Goal: Transaction & Acquisition: Purchase product/service

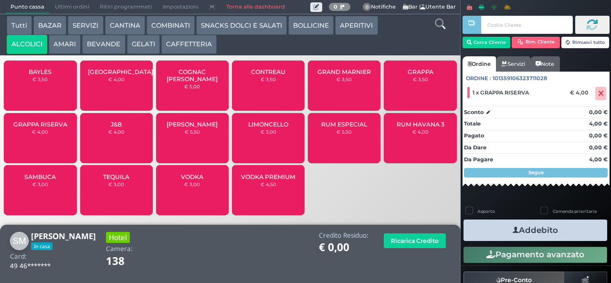
click at [513, 230] on icon "button" at bounding box center [516, 230] width 6 height 10
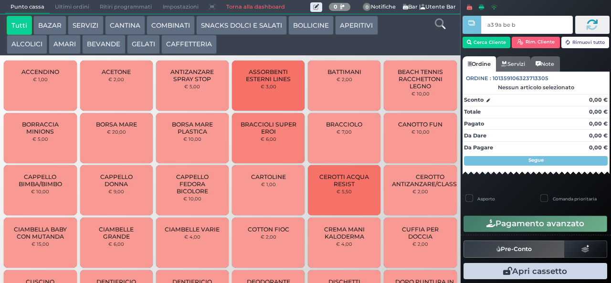
type input "a3 9a be b9"
click at [0, 0] on div at bounding box center [0, 0] width 0 height 0
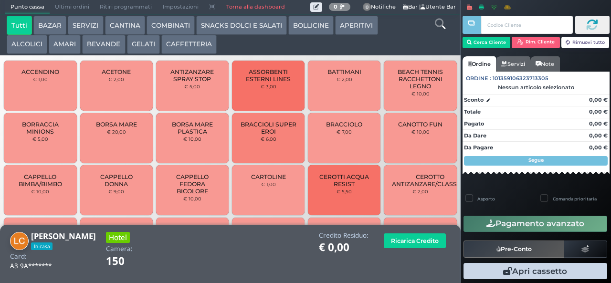
click at [72, 43] on button "AMARI" at bounding box center [65, 44] width 32 height 19
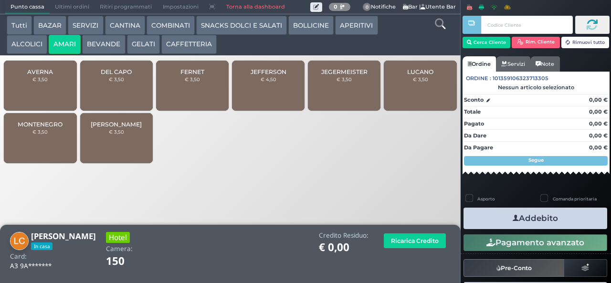
click at [123, 82] on small "€ 3,50" at bounding box center [116, 79] width 15 height 6
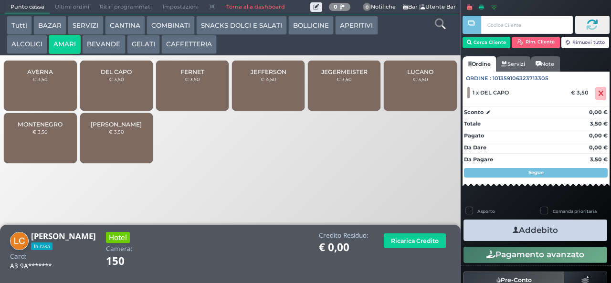
click at [145, 45] on button "GELATI" at bounding box center [143, 44] width 33 height 19
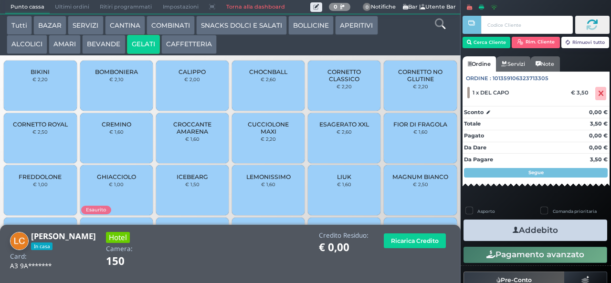
click at [346, 30] on button "APERITIVI" at bounding box center [356, 25] width 42 height 19
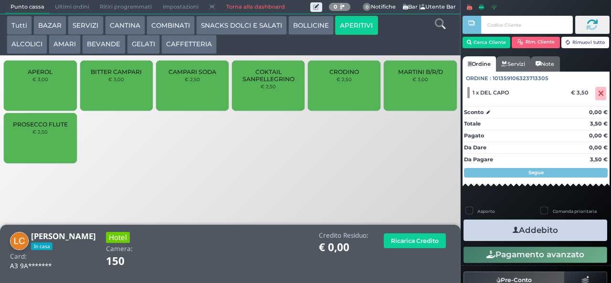
click at [339, 92] on div "CRODINO € 2,50" at bounding box center [344, 86] width 73 height 50
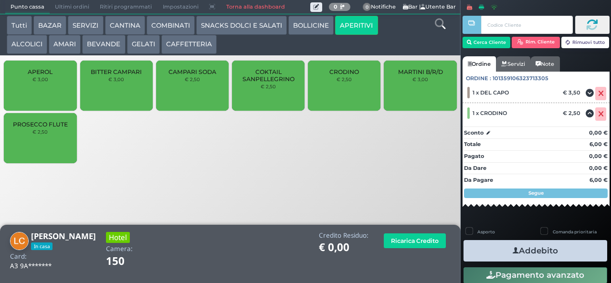
click at [538, 249] on button "Addebito" at bounding box center [535, 250] width 144 height 21
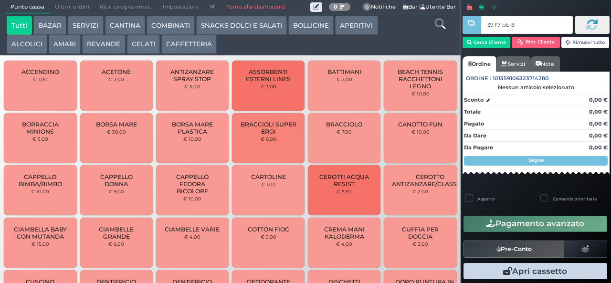
type input "39 f7 bb 8b"
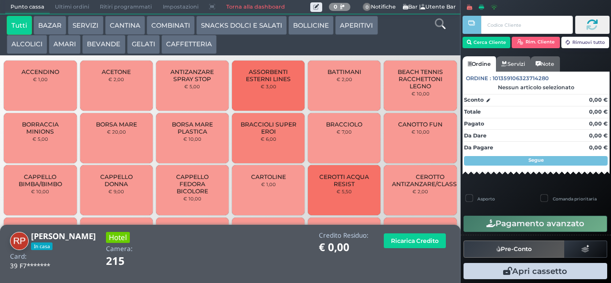
click at [139, 50] on button "GELATI" at bounding box center [143, 44] width 33 height 19
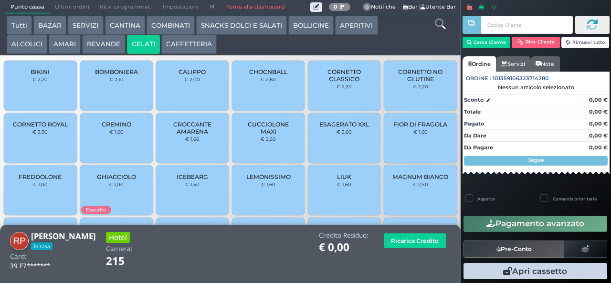
click at [247, 135] on span "CUCCIOLONE MAXI" at bounding box center [268, 128] width 57 height 14
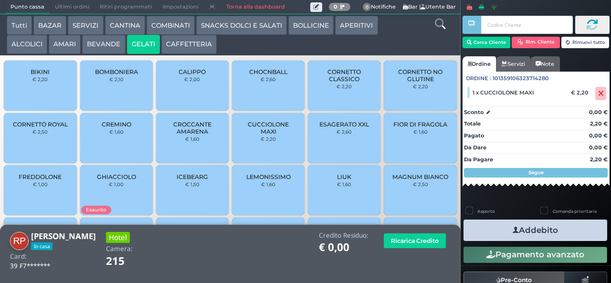
click at [486, 231] on button "Addebito" at bounding box center [535, 230] width 144 height 21
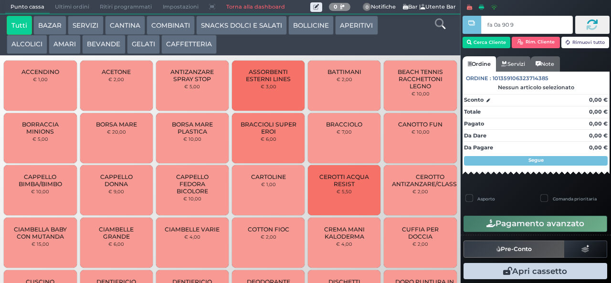
type input "fa 0a 90 9a"
click at [20, 45] on button "ALCOLICI" at bounding box center [27, 44] width 41 height 19
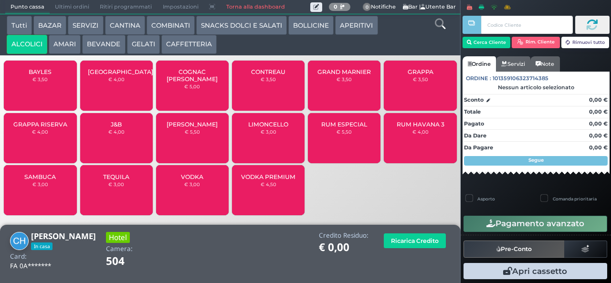
click at [36, 75] on span "BAYLES" at bounding box center [40, 71] width 23 height 7
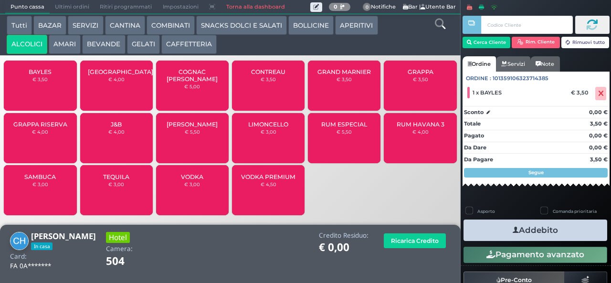
click at [158, 28] on button "COMBINATI" at bounding box center [171, 25] width 48 height 19
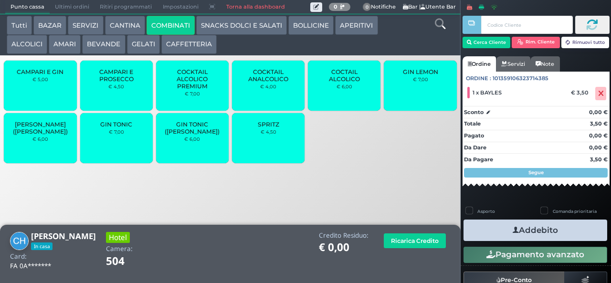
click at [264, 128] on span "SPRITZ" at bounding box center [268, 124] width 21 height 7
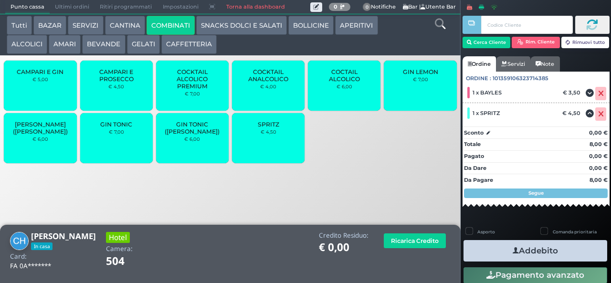
click at [496, 251] on button "Addebito" at bounding box center [535, 250] width 144 height 21
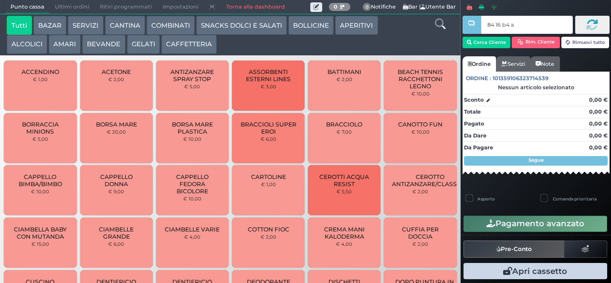
type input "84 16 b4 af"
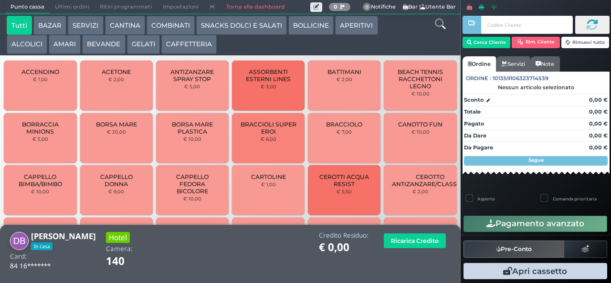
click at [22, 45] on button "ALCOLICI" at bounding box center [27, 44] width 41 height 19
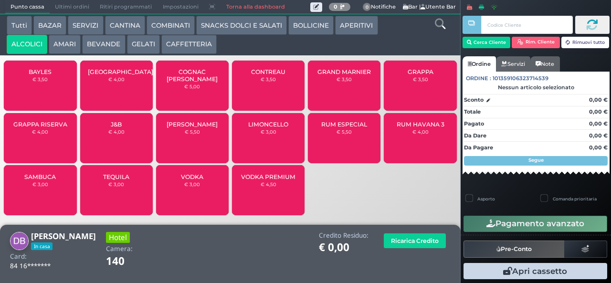
click at [260, 128] on span "LIMONCELLO" at bounding box center [268, 124] width 40 height 7
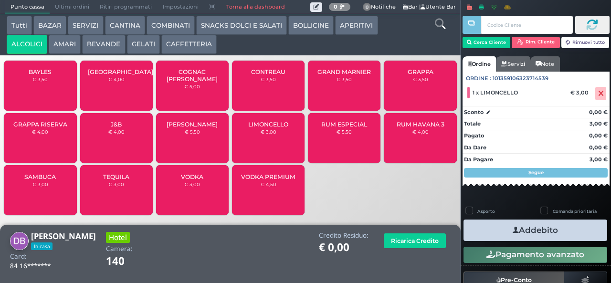
click at [62, 45] on button "AMARI" at bounding box center [65, 44] width 32 height 19
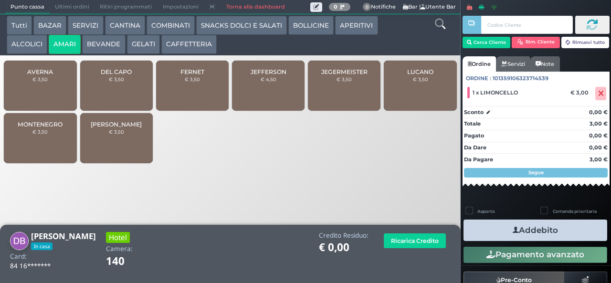
click at [22, 147] on div "MONTENEGRO € 3,50" at bounding box center [40, 138] width 73 height 50
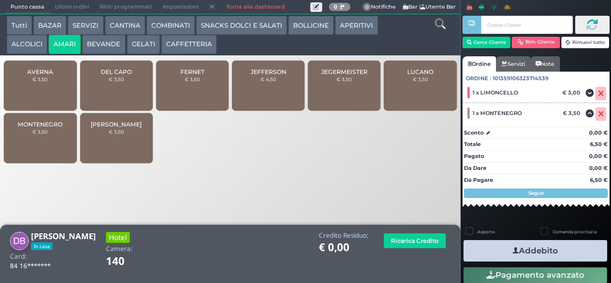
click at [496, 249] on button "Addebito" at bounding box center [535, 250] width 144 height 21
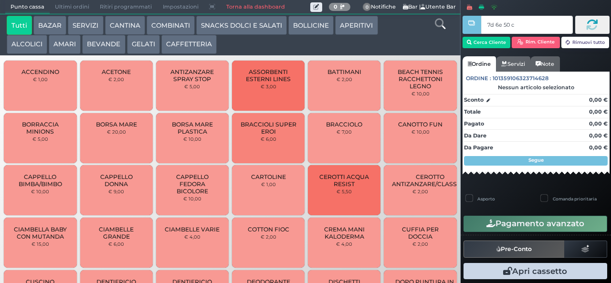
type input "7d 6e 50 c3"
click at [56, 42] on button "AMARI" at bounding box center [65, 44] width 32 height 19
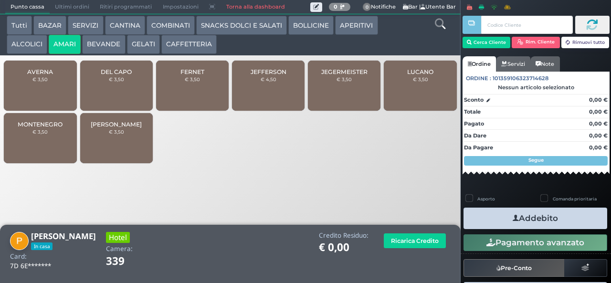
click at [49, 35] on button "AMARI" at bounding box center [65, 44] width 32 height 19
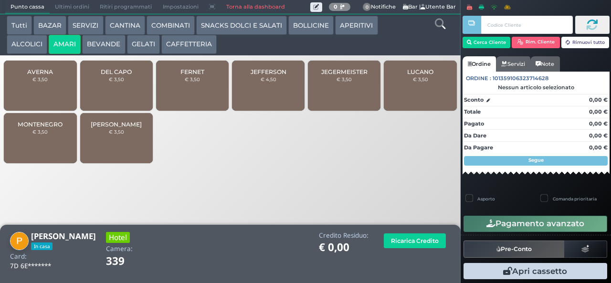
click at [259, 75] on span "JEFFERSON" at bounding box center [269, 71] width 36 height 7
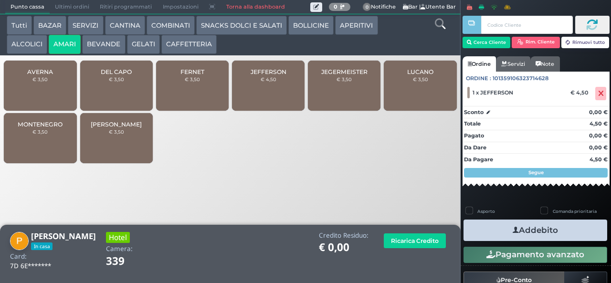
click at [514, 230] on icon "button" at bounding box center [516, 230] width 6 height 10
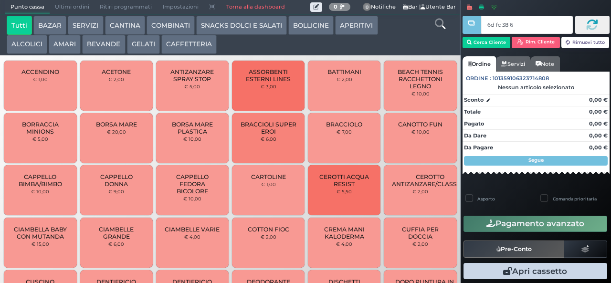
type input "6d fc 38 67"
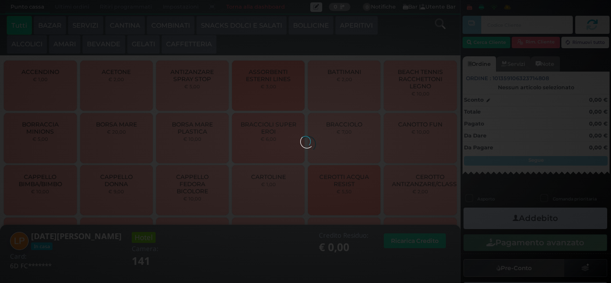
click at [300, 136] on div at bounding box center [305, 141] width 11 height 11
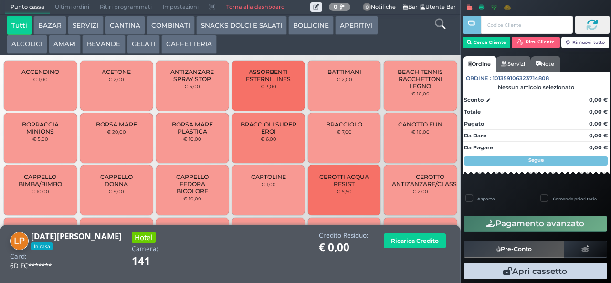
click at [33, 42] on button "ALCOLICI" at bounding box center [27, 44] width 41 height 19
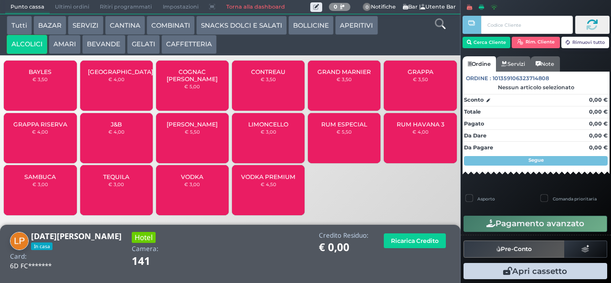
click at [50, 197] on div "SAMBUCA € 3,00" at bounding box center [40, 190] width 73 height 50
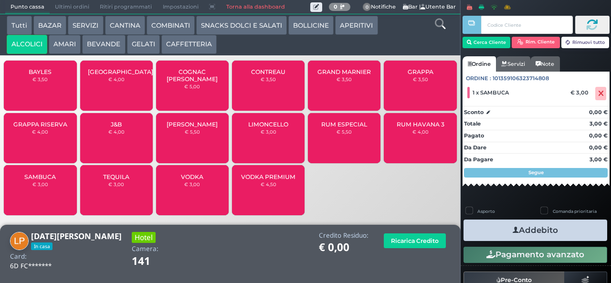
click at [513, 230] on icon "button" at bounding box center [516, 230] width 6 height 10
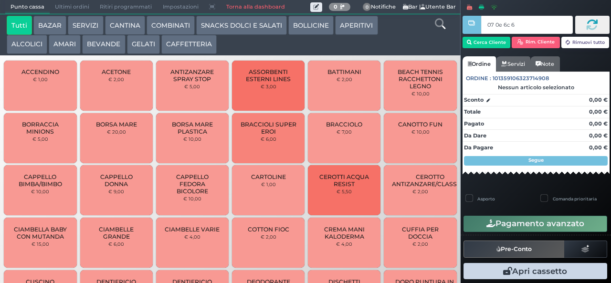
type input "07 0e 6c 67"
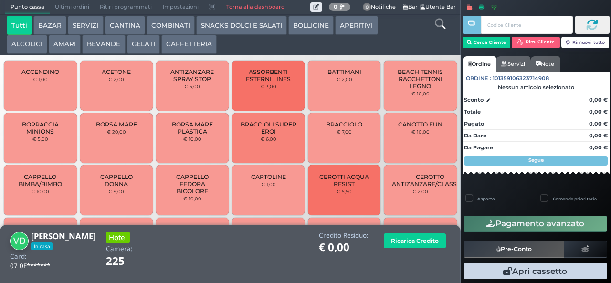
click at [62, 52] on button "AMARI" at bounding box center [65, 44] width 32 height 19
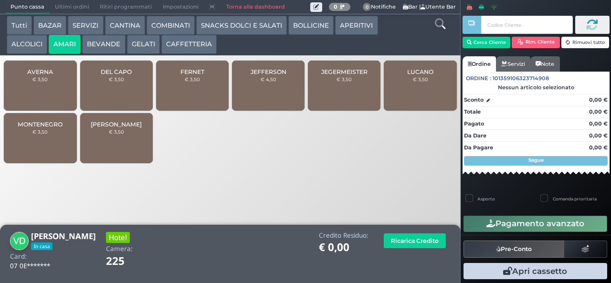
click at [16, 48] on button "ALCOLICI" at bounding box center [27, 44] width 41 height 19
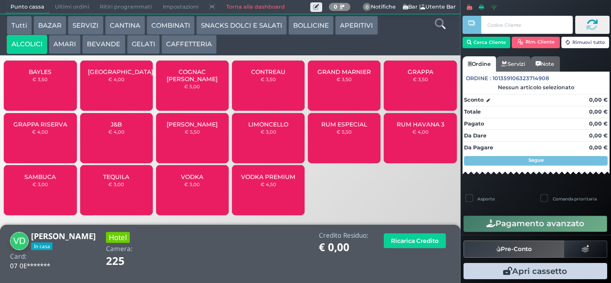
click at [39, 180] on span "SAMBUCA" at bounding box center [40, 176] width 32 height 7
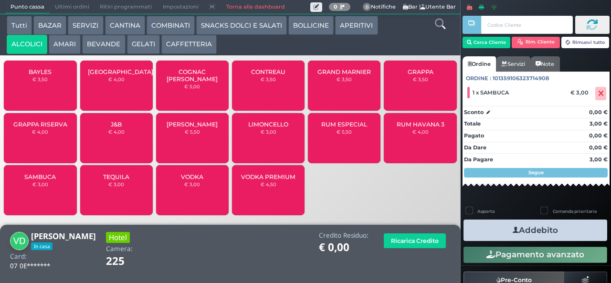
click at [489, 231] on button "Addebito" at bounding box center [535, 230] width 144 height 21
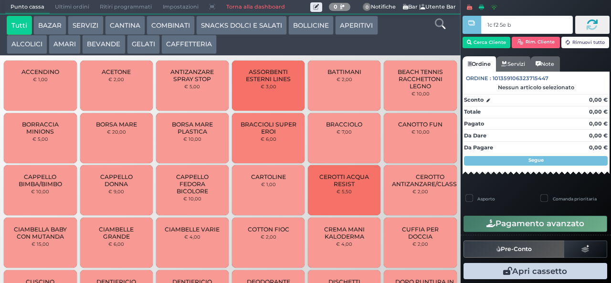
type input "1c f2 5e bb"
click at [0, 0] on div at bounding box center [0, 0] width 0 height 0
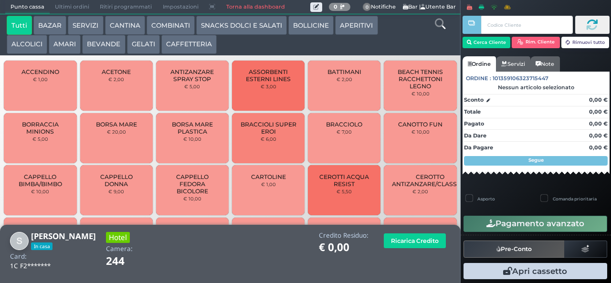
click at [66, 43] on button "AMARI" at bounding box center [65, 44] width 32 height 19
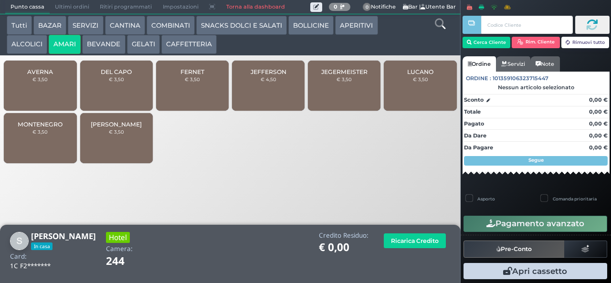
click at [108, 89] on div "DEL CAPO € 3,50" at bounding box center [116, 86] width 73 height 50
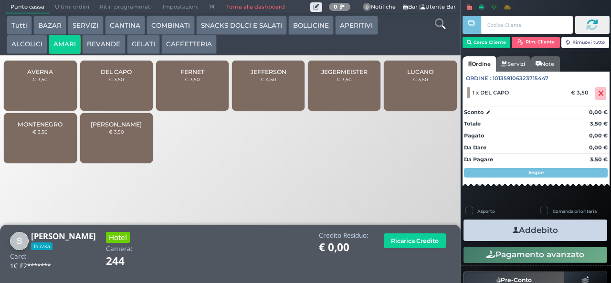
click at [178, 31] on button "COMBINATI" at bounding box center [171, 25] width 48 height 19
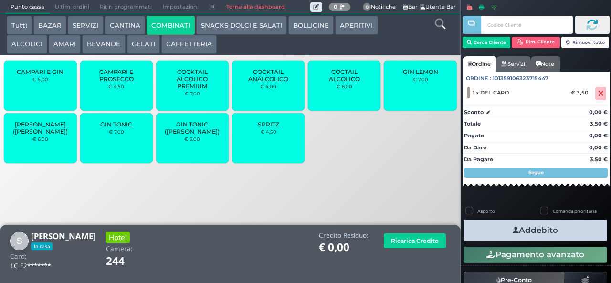
click at [196, 90] on span "COCKTAIL ALCOLICO PREMIUM" at bounding box center [192, 78] width 57 height 21
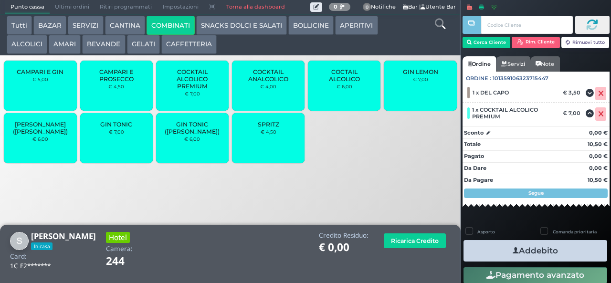
click at [513, 250] on icon "button" at bounding box center [516, 251] width 6 height 10
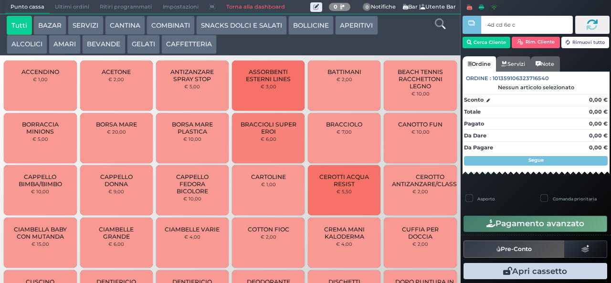
type input "4d cd 6e c3"
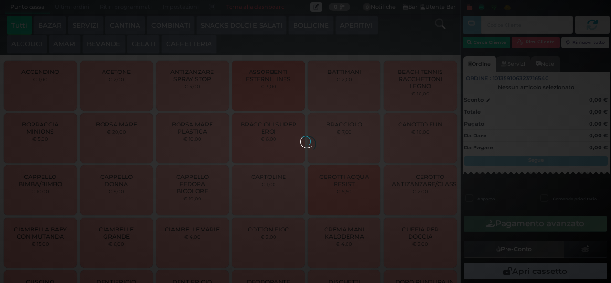
click at [300, 136] on div at bounding box center [305, 141] width 11 height 11
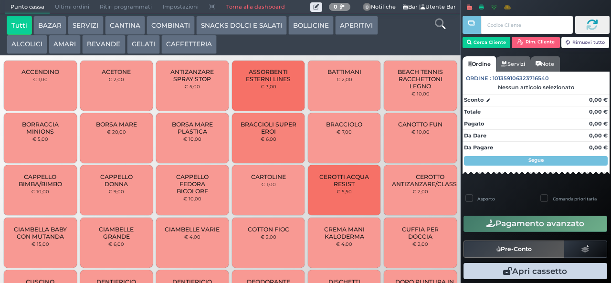
click at [235, 33] on button "SNACKS DOLCI E SALATI" at bounding box center [241, 25] width 91 height 19
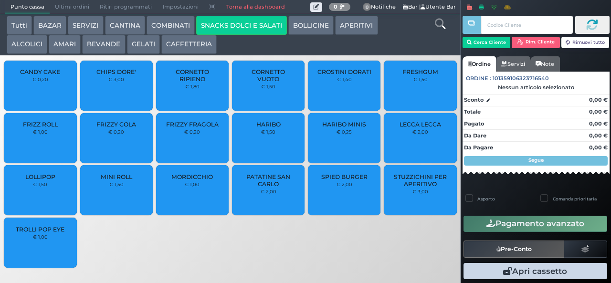
click at [0, 0] on div at bounding box center [0, 0] width 0 height 0
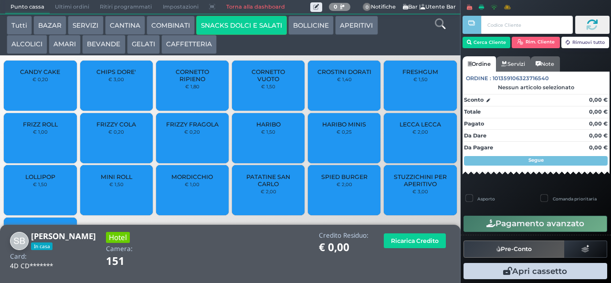
click at [105, 75] on span "CHIPS DORE'" at bounding box center [116, 71] width 40 height 7
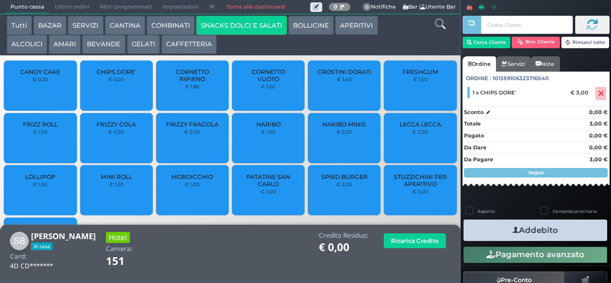
click at [110, 70] on span "CHIPS DORE'" at bounding box center [116, 71] width 40 height 7
click at [598, 94] on icon at bounding box center [601, 94] width 6 height 0
click at [115, 75] on span "CHIPS DORE'" at bounding box center [116, 71] width 40 height 7
click at [171, 27] on button "COMBINATI" at bounding box center [171, 25] width 48 height 19
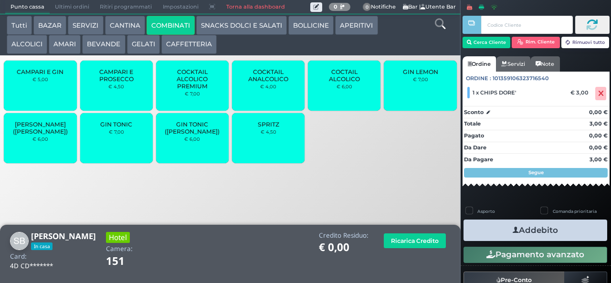
click at [273, 135] on small "€ 4,50" at bounding box center [269, 132] width 16 height 6
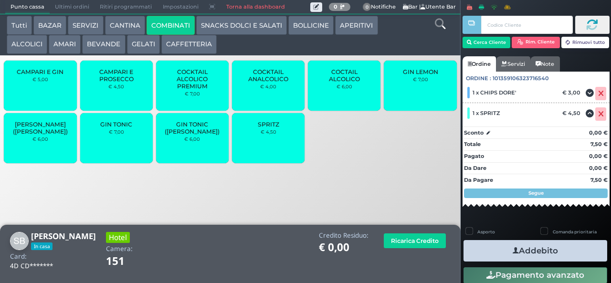
click at [513, 248] on icon "button" at bounding box center [516, 251] width 6 height 10
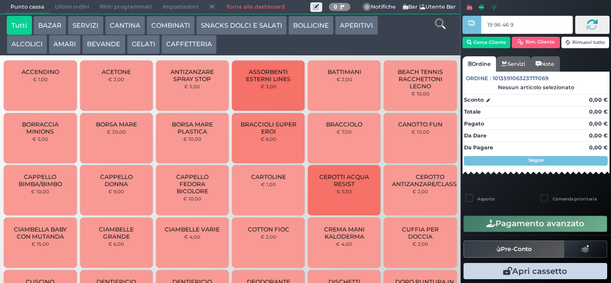
type input "19 96 46 95"
type input "19 96 46"
click at [191, 45] on button "CAFFETTERIA" at bounding box center [188, 44] width 55 height 19
click at [161, 35] on button "CAFFETTERIA" at bounding box center [188, 44] width 55 height 19
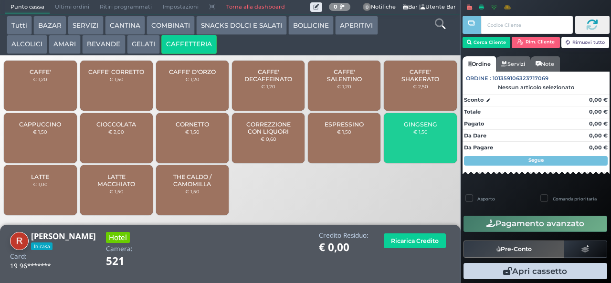
click at [106, 45] on button "BEVANDE" at bounding box center [103, 44] width 43 height 19
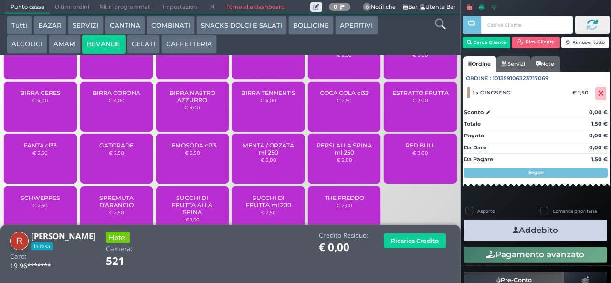
scroll to position [60, 0]
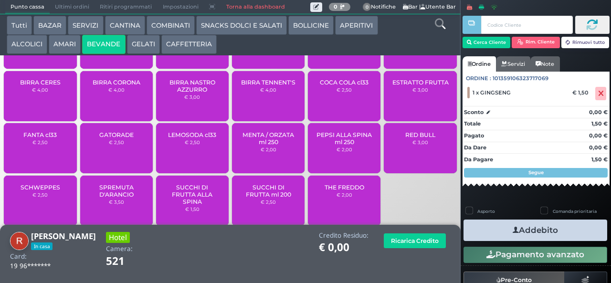
click at [318, 108] on div "COCA COLA cl33 € 2,50" at bounding box center [344, 96] width 73 height 50
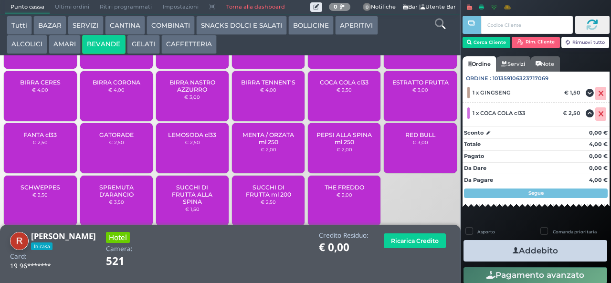
click at [141, 47] on button "GELATI" at bounding box center [143, 44] width 33 height 19
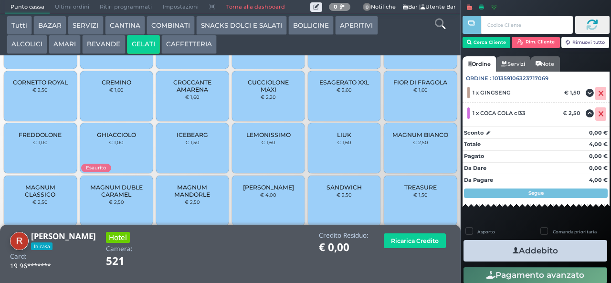
click at [47, 198] on span "MAGNUM CLASSICO" at bounding box center [40, 191] width 57 height 14
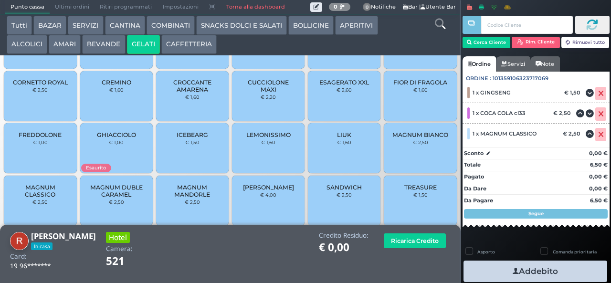
click at [527, 269] on button "Addebito" at bounding box center [535, 271] width 144 height 21
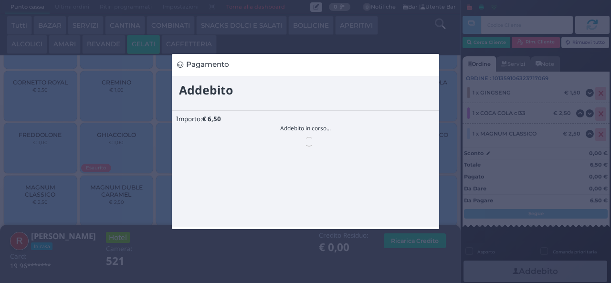
scroll to position [0, 0]
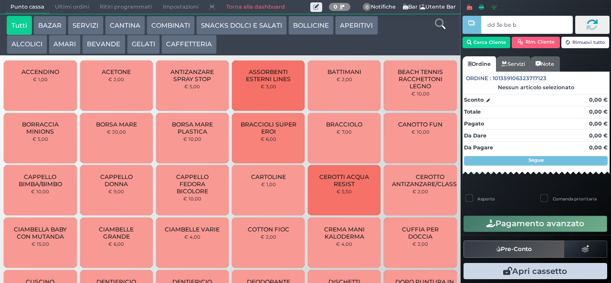
type input "dd 3e be b9"
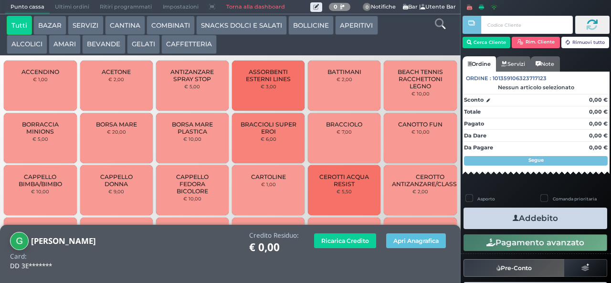
click at [92, 48] on button "BEVANDE" at bounding box center [103, 44] width 43 height 19
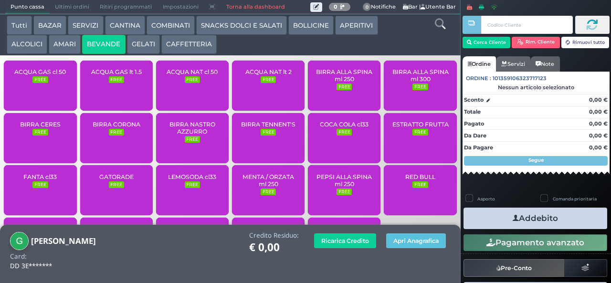
click at [185, 83] on small "FREE" at bounding box center [192, 79] width 15 height 7
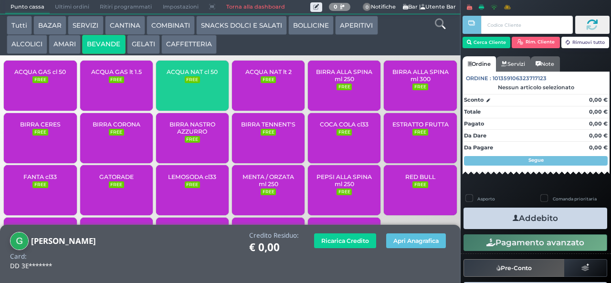
click at [185, 75] on span "ACQUA NAT cl 50" at bounding box center [192, 71] width 51 height 7
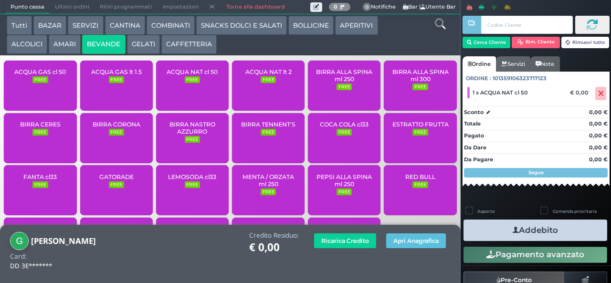
click at [486, 225] on button "Addebito" at bounding box center [535, 230] width 144 height 21
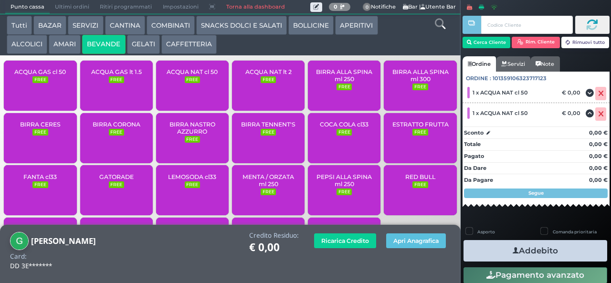
click at [558, 252] on button "Addebito" at bounding box center [535, 250] width 144 height 21
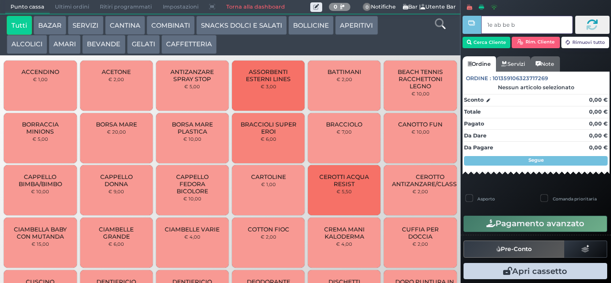
type input "1e ab be b9"
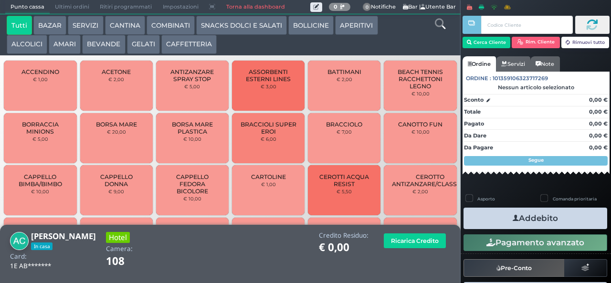
click at [168, 22] on button "COMBINATI" at bounding box center [171, 25] width 48 height 19
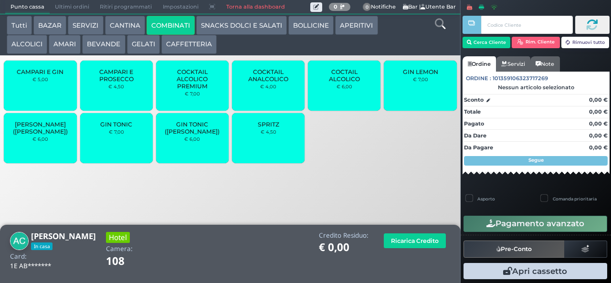
click at [105, 155] on div "GIN TONIC € 7,00" at bounding box center [116, 138] width 73 height 50
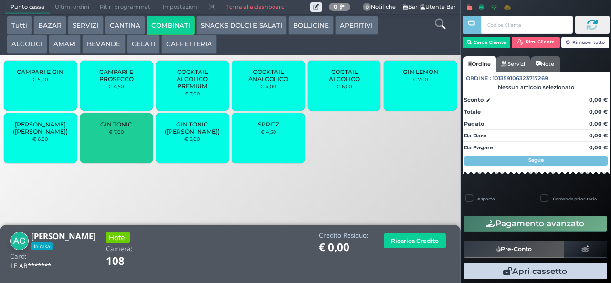
click at [115, 147] on div "GIN TONIC € 7,00" at bounding box center [116, 138] width 73 height 50
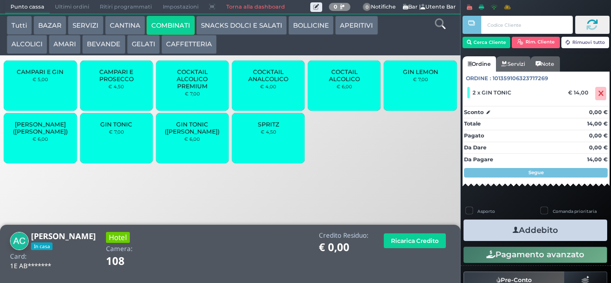
click at [513, 228] on icon "button" at bounding box center [516, 230] width 6 height 10
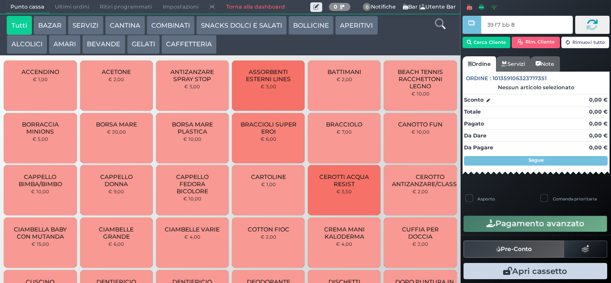
type input "39 f7 bb 8b"
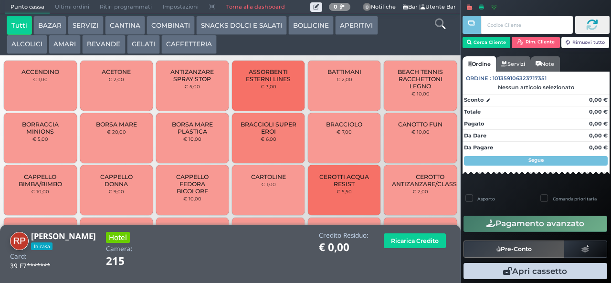
click at [65, 51] on button "AMARI" at bounding box center [65, 44] width 32 height 19
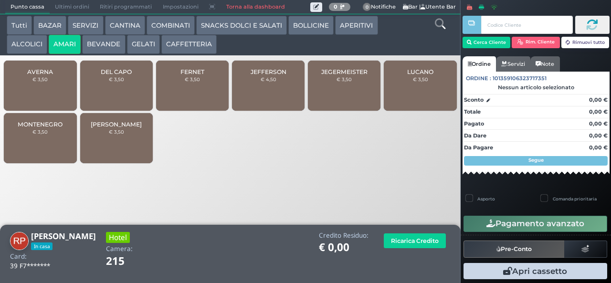
click at [110, 75] on span "DEL CAPO" at bounding box center [116, 71] width 31 height 7
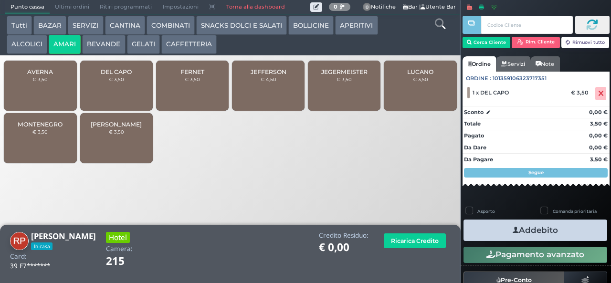
click at [112, 75] on span "DEL CAPO" at bounding box center [116, 71] width 31 height 7
click at [487, 229] on button "Addebito" at bounding box center [535, 230] width 144 height 21
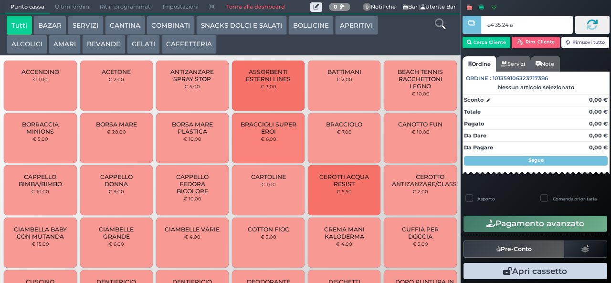
type input "c4 35 24 af"
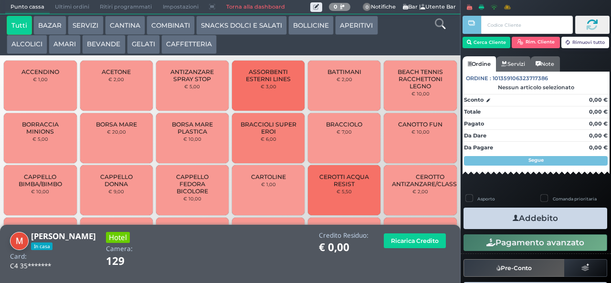
click at [177, 32] on button "COMBINATI" at bounding box center [171, 25] width 48 height 19
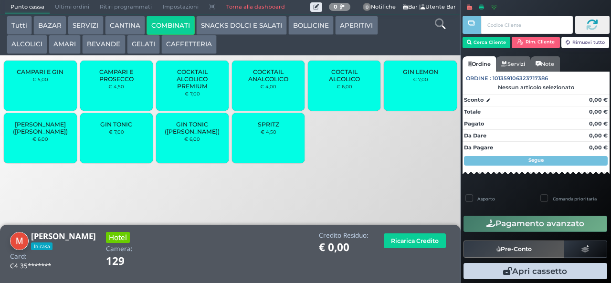
click at [185, 166] on div "CAMPARI E GIN € 5,00 CAMPARI E PROSECCO € 4,50 COCKTAIL ALCOLICO PREMIUM € 7,00…" at bounding box center [230, 113] width 461 height 110
click at [274, 128] on span "SPRITZ" at bounding box center [268, 124] width 21 height 7
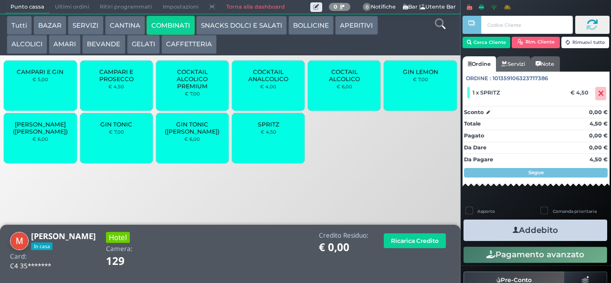
click at [514, 230] on button "Addebito" at bounding box center [535, 230] width 144 height 21
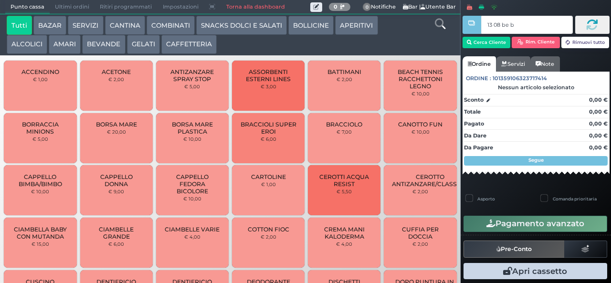
type input "13 08 be b9"
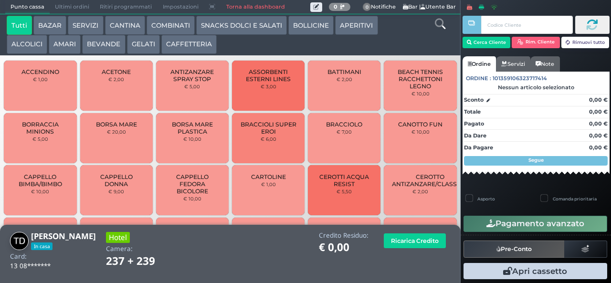
click at [168, 27] on button "COMBINATI" at bounding box center [171, 25] width 48 height 19
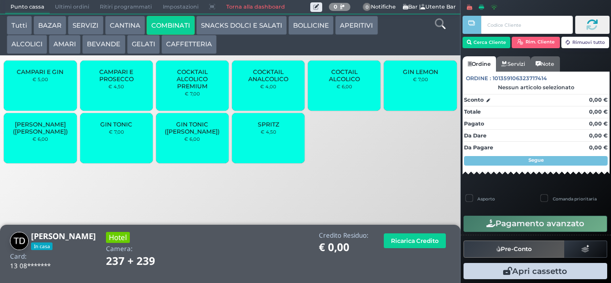
click at [115, 149] on div "GIN TONIC € 7,00" at bounding box center [116, 138] width 73 height 50
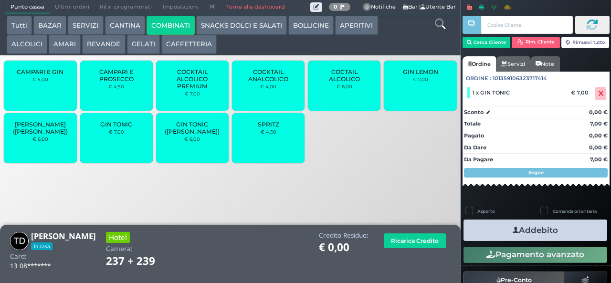
click at [513, 233] on icon "button" at bounding box center [516, 230] width 6 height 10
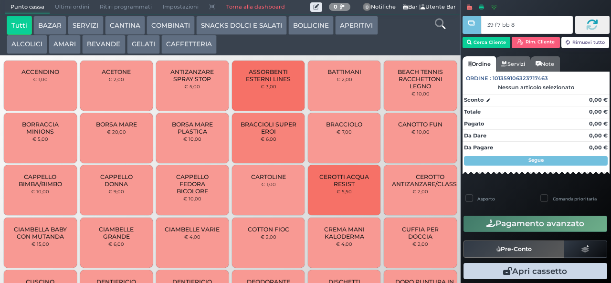
type input "39 f7 bb 8b"
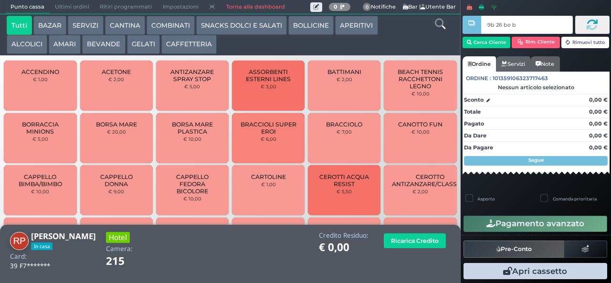
type input "9b 26 be b9"
click at [171, 28] on button "COMBINATI" at bounding box center [171, 25] width 48 height 19
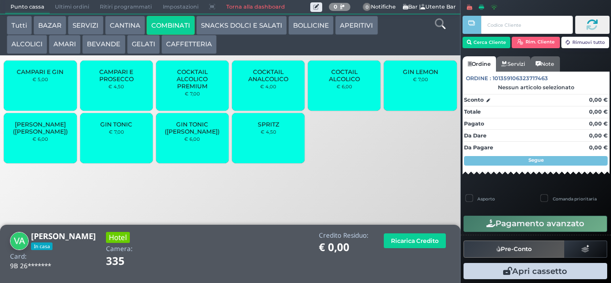
click at [257, 153] on div "SPRITZ € 4,50" at bounding box center [268, 138] width 73 height 50
click at [259, 152] on div "SPRITZ € 4,50" at bounding box center [268, 138] width 73 height 50
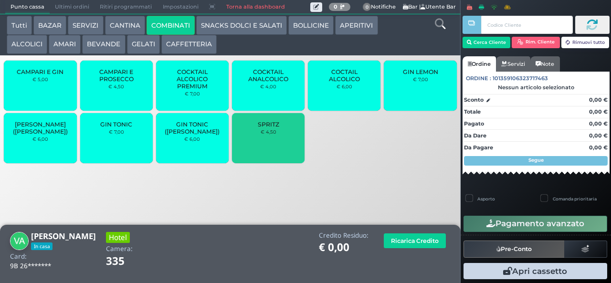
click at [252, 149] on div "SPRITZ € 4,50" at bounding box center [268, 138] width 73 height 50
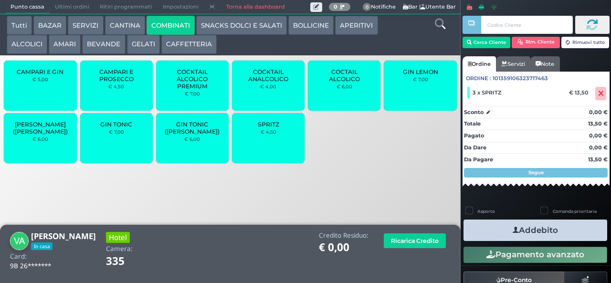
click at [56, 43] on button "AMARI" at bounding box center [65, 44] width 32 height 19
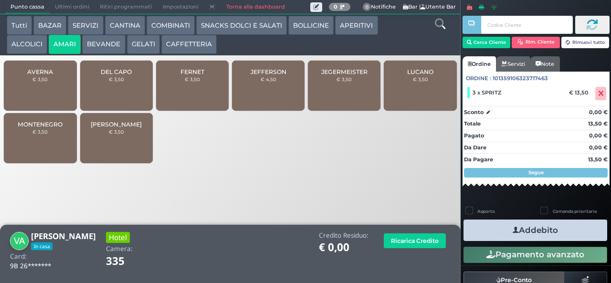
click at [189, 75] on span "FERNET" at bounding box center [192, 71] width 24 height 7
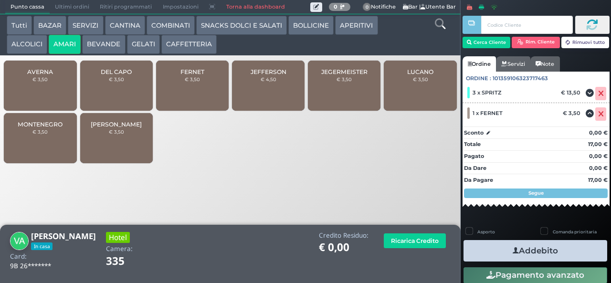
click at [524, 249] on button "Addebito" at bounding box center [535, 250] width 144 height 21
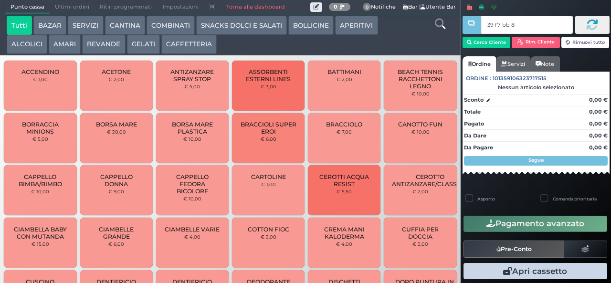
type input "39 f7 bb 8b"
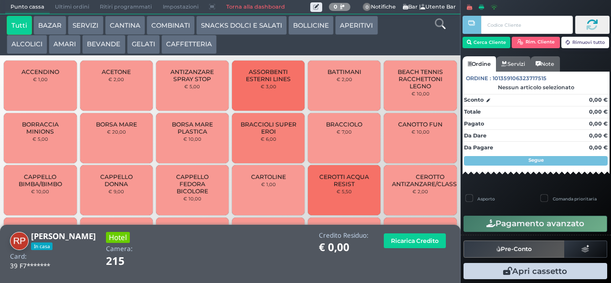
click at [57, 45] on button "AMARI" at bounding box center [65, 44] width 32 height 19
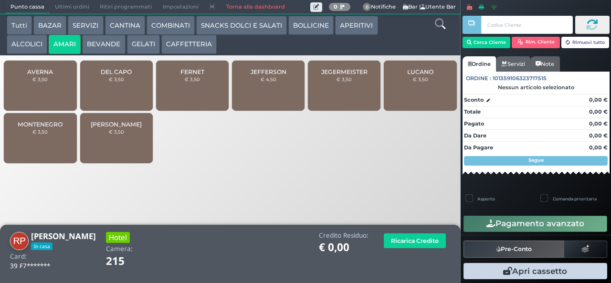
click at [265, 75] on span "JEFFERSON" at bounding box center [269, 71] width 36 height 7
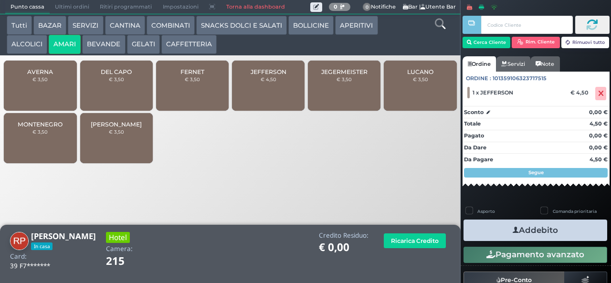
click at [109, 75] on span "DEL CAPO" at bounding box center [116, 71] width 31 height 7
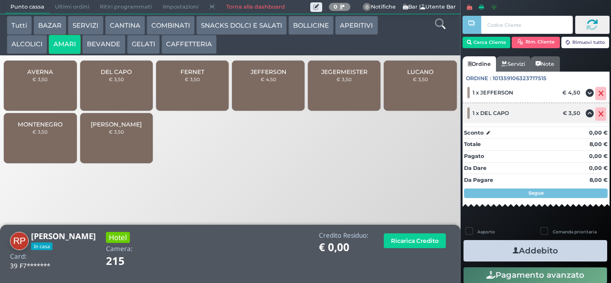
click at [598, 115] on icon at bounding box center [601, 114] width 6 height 0
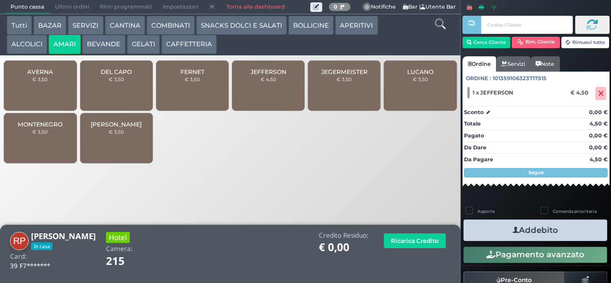
click at [188, 75] on span "FERNET" at bounding box center [192, 71] width 24 height 7
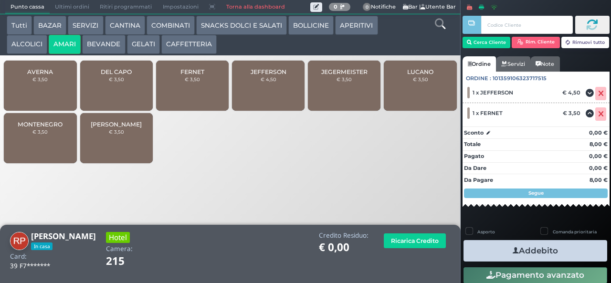
click at [513, 250] on icon "button" at bounding box center [516, 251] width 6 height 10
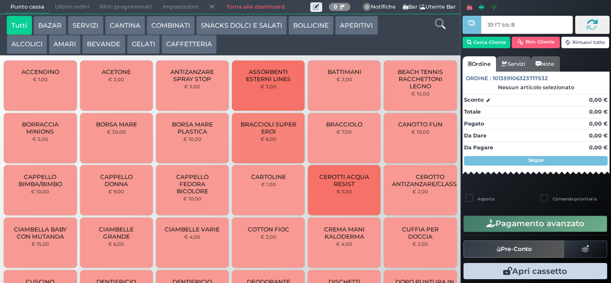
type input "39 f7 bb 8b"
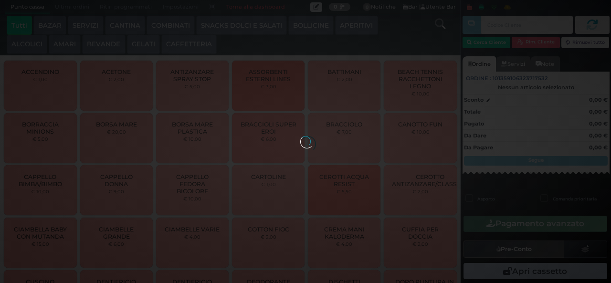
click at [300, 136] on div at bounding box center [305, 141] width 11 height 11
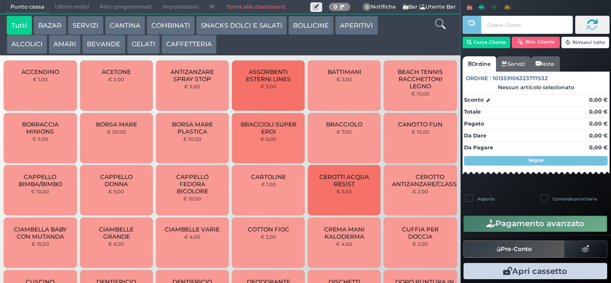
click at [70, 45] on button "AMARI" at bounding box center [65, 44] width 32 height 19
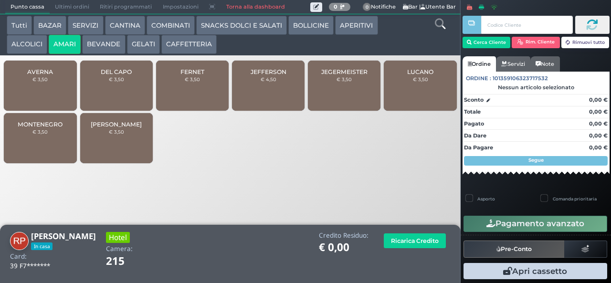
click at [267, 96] on div "JEFFERSON € 4,50" at bounding box center [268, 86] width 73 height 50
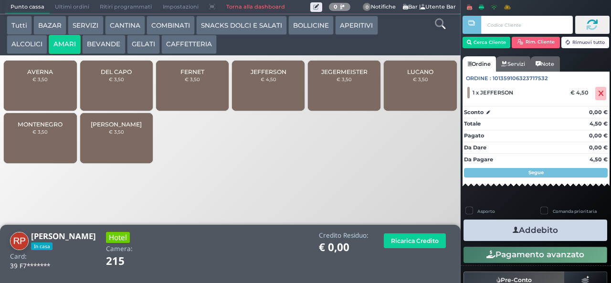
click at [514, 229] on icon "button" at bounding box center [516, 230] width 6 height 10
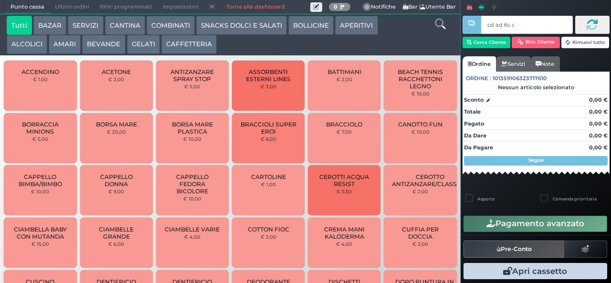
type input "cd ad 6c c3"
click at [65, 45] on button "AMARI" at bounding box center [65, 44] width 32 height 19
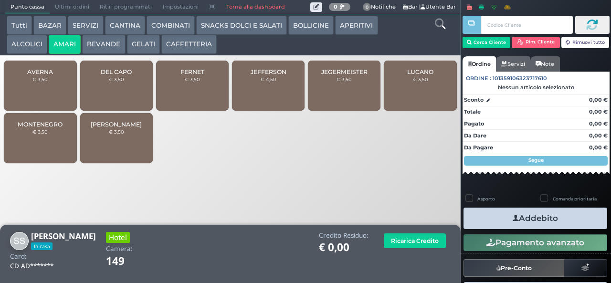
click at [104, 75] on span "DEL CAPO" at bounding box center [116, 71] width 31 height 7
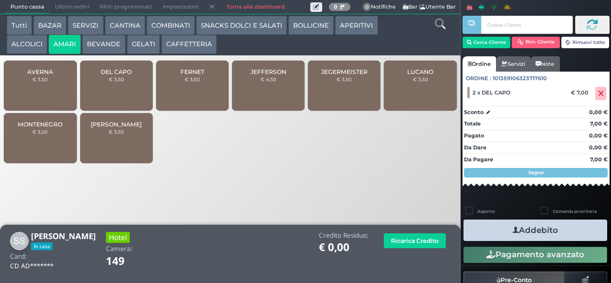
click at [513, 230] on icon "button" at bounding box center [516, 230] width 6 height 10
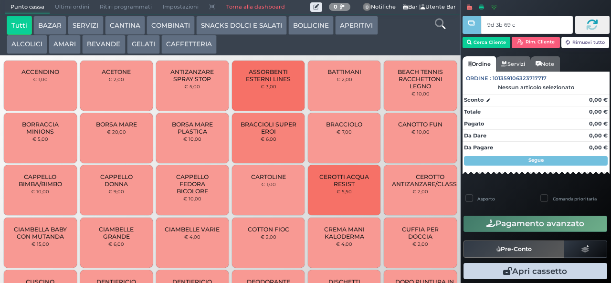
type input "9d 3b 69 c3"
click at [75, 46] on button "AMARI" at bounding box center [65, 44] width 32 height 19
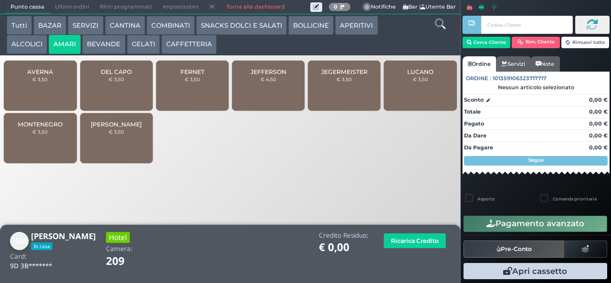
click at [142, 42] on button "GELATI" at bounding box center [143, 44] width 33 height 19
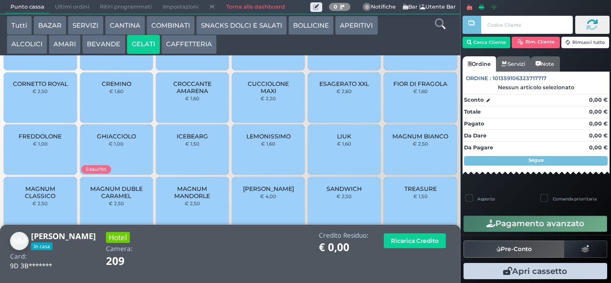
scroll to position [63, 0]
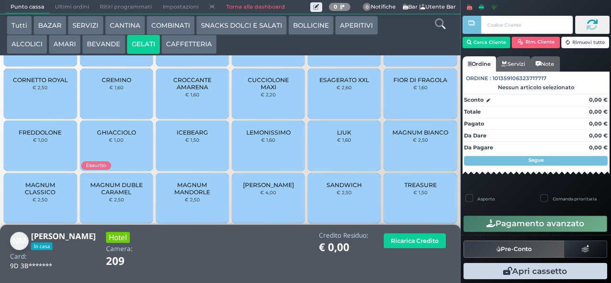
click at [48, 196] on span "MAGNUM CLASSICO" at bounding box center [40, 188] width 57 height 14
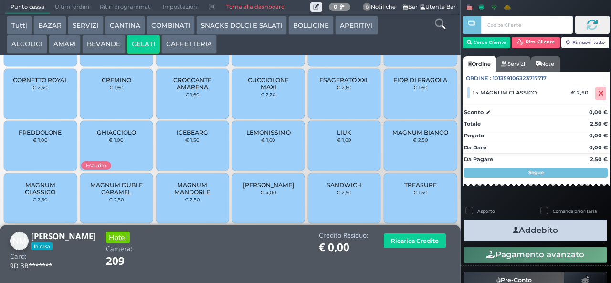
click at [513, 230] on icon "button" at bounding box center [516, 230] width 6 height 10
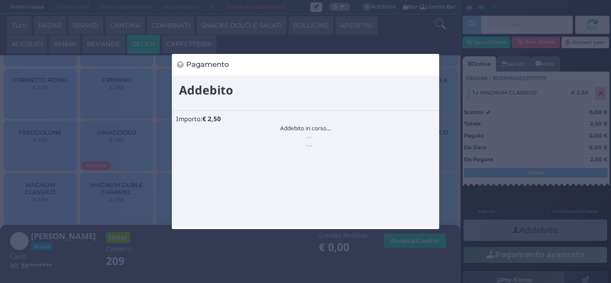
scroll to position [0, 0]
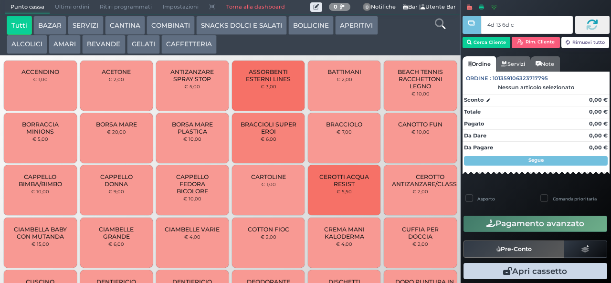
type input "4d 13 6d c3"
click at [63, 42] on button "AMARI" at bounding box center [65, 44] width 32 height 19
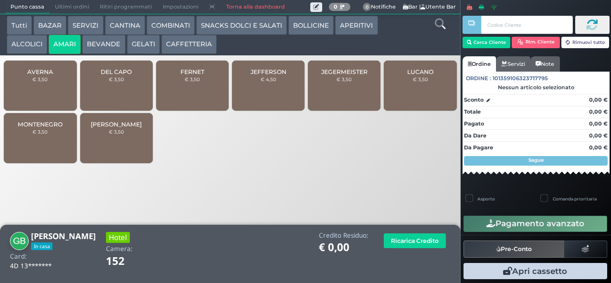
click at [338, 75] on span "JEGERMEISTER" at bounding box center [344, 71] width 46 height 7
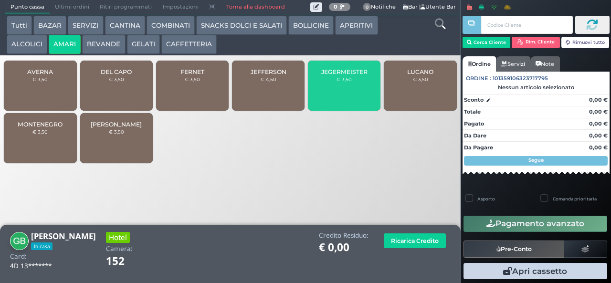
click at [34, 42] on button "ALCOLICI" at bounding box center [27, 44] width 41 height 19
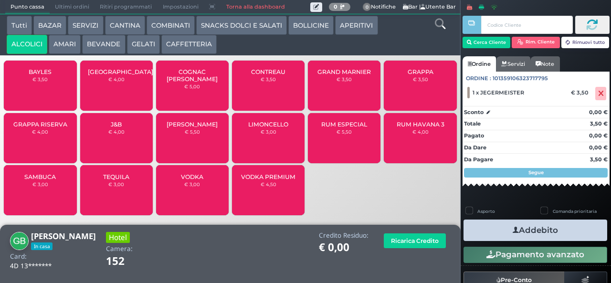
click at [49, 98] on div "BAYLES € 3,50" at bounding box center [40, 86] width 73 height 50
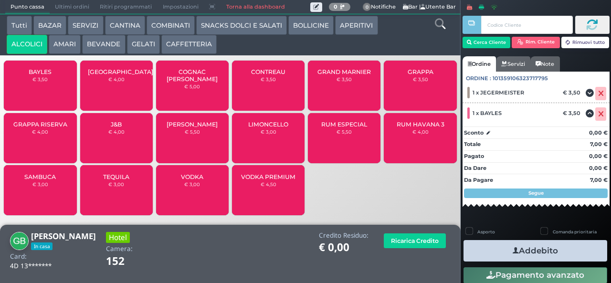
click at [537, 248] on button "Addebito" at bounding box center [535, 250] width 144 height 21
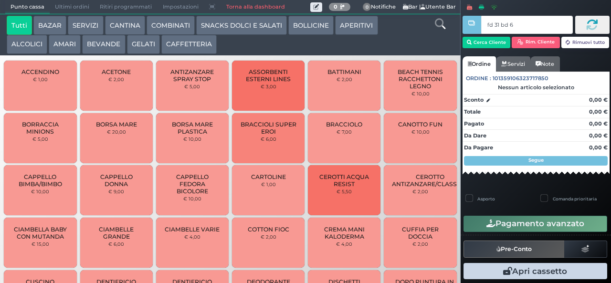
type input "fd 31 bd 65"
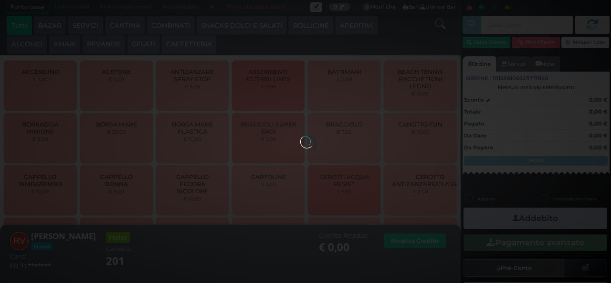
click at [172, 25] on button "COMBINATI" at bounding box center [171, 25] width 48 height 19
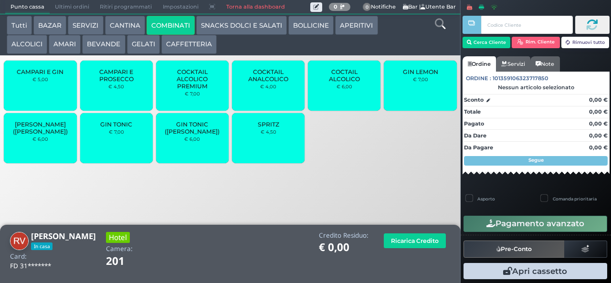
click at [109, 135] on small "€ 7,00" at bounding box center [116, 132] width 15 height 6
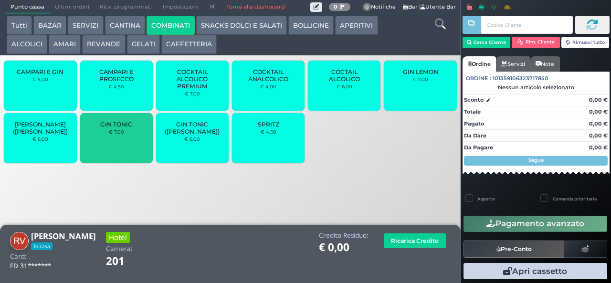
click at [115, 135] on small "€ 7,00" at bounding box center [116, 132] width 15 height 6
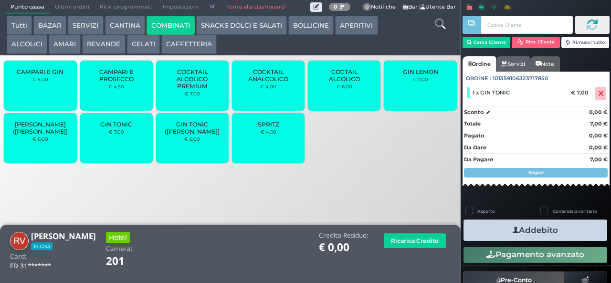
click at [513, 231] on icon "button" at bounding box center [516, 230] width 6 height 10
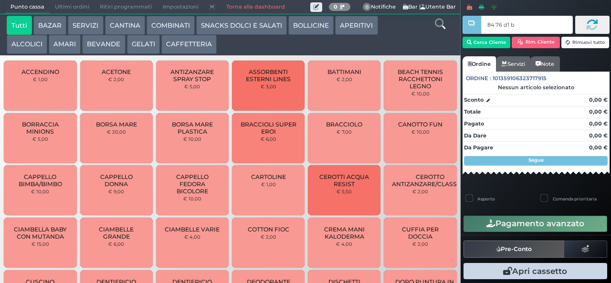
type input "84 76 d1 b2"
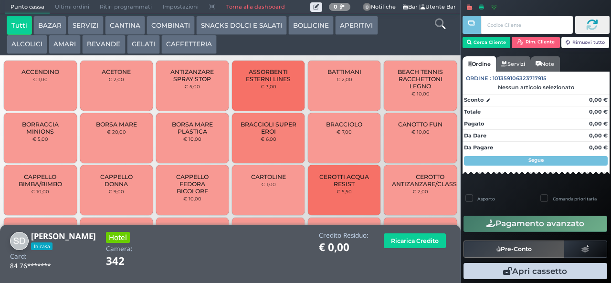
click at [252, 26] on button "SNACKS DOLCI E SALATI" at bounding box center [241, 25] width 91 height 19
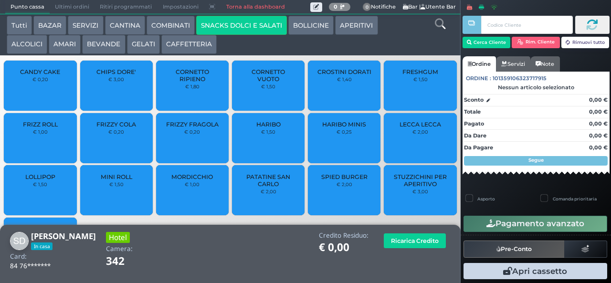
click at [108, 128] on span "FRIZZY COLA" at bounding box center [116, 124] width 40 height 7
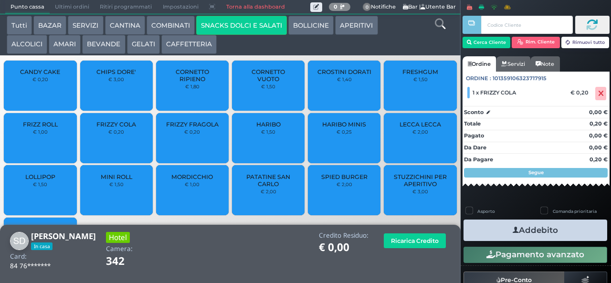
click at [111, 128] on span "FRIZZY COLA" at bounding box center [116, 124] width 40 height 7
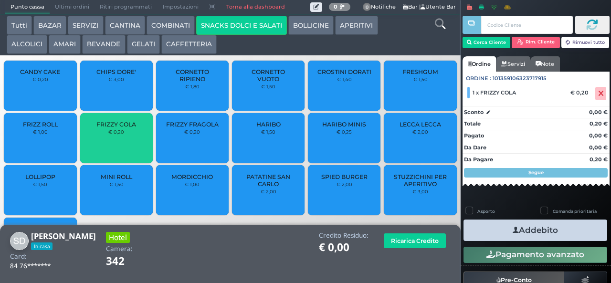
click at [108, 128] on span "FRIZZY COLA" at bounding box center [116, 124] width 40 height 7
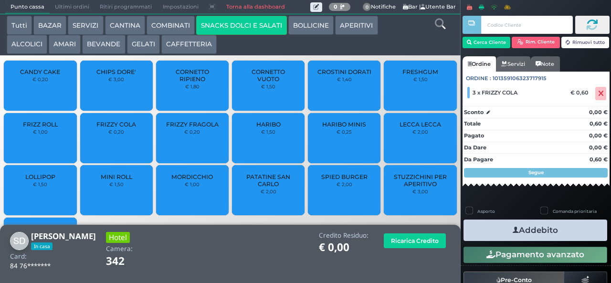
click at [112, 128] on span "FRIZZY COLA" at bounding box center [116, 124] width 40 height 7
click at [490, 235] on button "Addebito" at bounding box center [535, 230] width 144 height 21
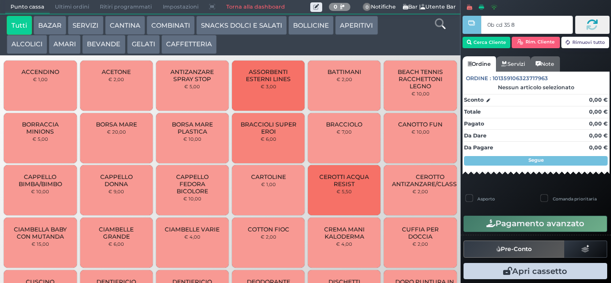
type input "0b cd 35 8b"
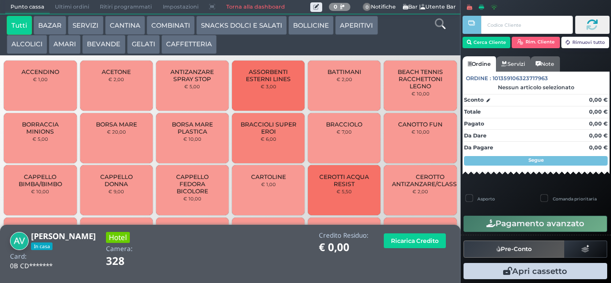
click at [93, 49] on button "BEVANDE" at bounding box center [103, 44] width 43 height 19
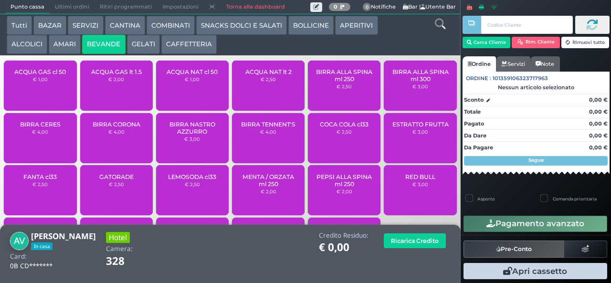
click at [31, 75] on span "ACQUA GAS cl 50" at bounding box center [40, 71] width 52 height 7
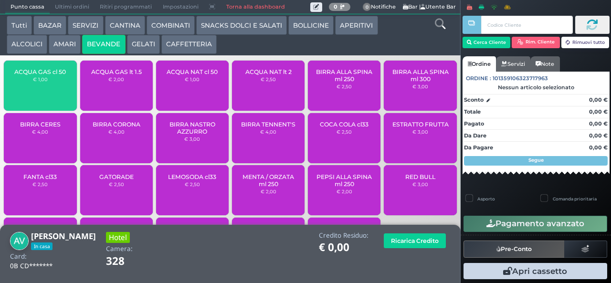
click at [32, 75] on span "ACQUA GAS cl 50" at bounding box center [40, 71] width 52 height 7
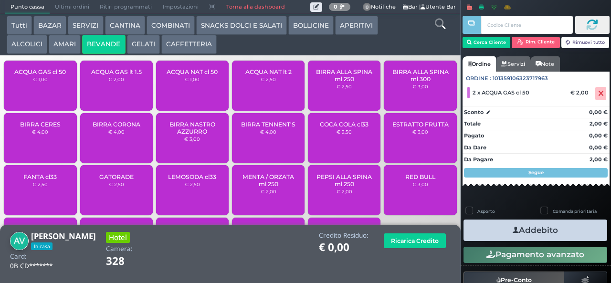
click at [171, 96] on div "ACQUA NAT cl 50 € 1,00" at bounding box center [192, 86] width 73 height 50
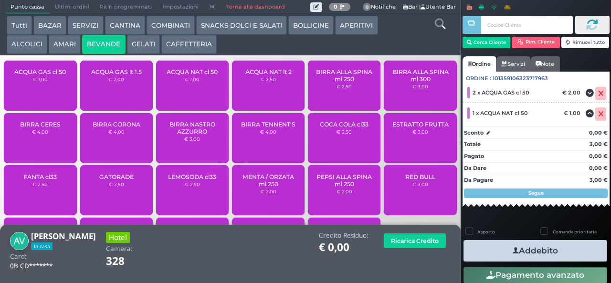
click at [184, 75] on span "ACQUA NAT cl 50" at bounding box center [192, 71] width 51 height 7
click at [485, 249] on button "Addebito" at bounding box center [535, 250] width 144 height 21
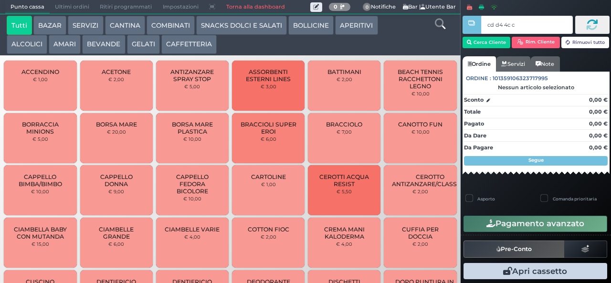
type input "cd d4 4c c3"
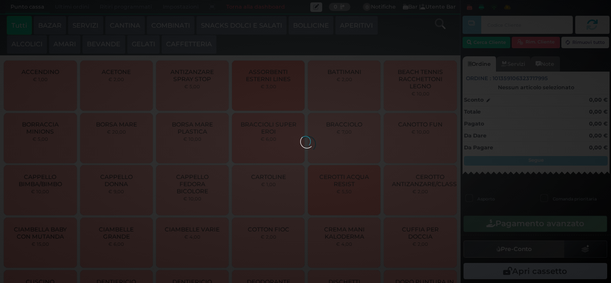
click at [243, 32] on button "SNACKS DOLCI E SALATI" at bounding box center [241, 25] width 91 height 19
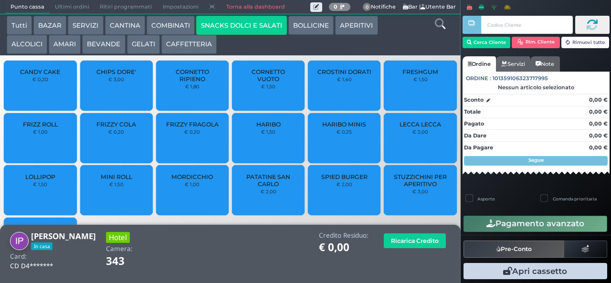
click at [36, 180] on span "LOLLIPOP" at bounding box center [40, 176] width 30 height 7
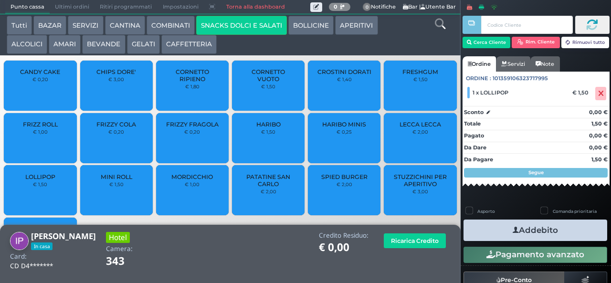
click at [513, 231] on icon "button" at bounding box center [516, 230] width 6 height 10
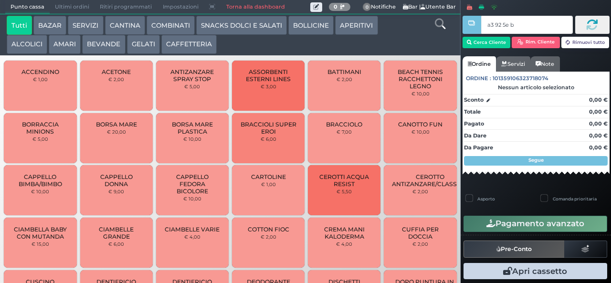
type input "a3 92 5e bb"
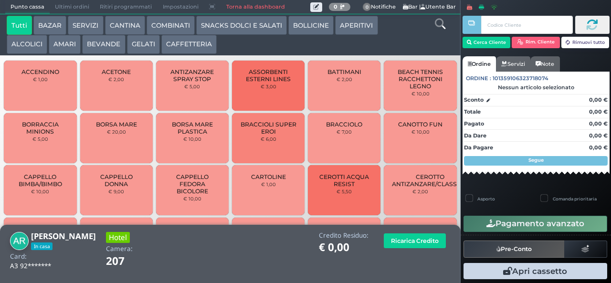
click at [62, 44] on button "AMARI" at bounding box center [65, 44] width 32 height 19
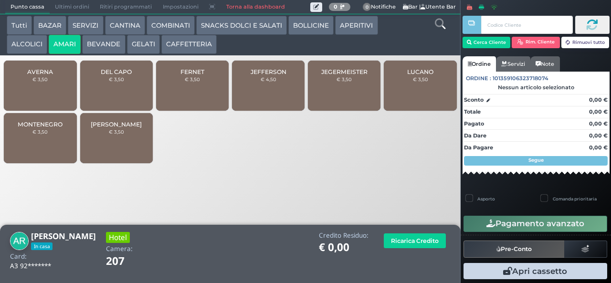
click at [106, 75] on span "DEL CAPO" at bounding box center [116, 71] width 31 height 7
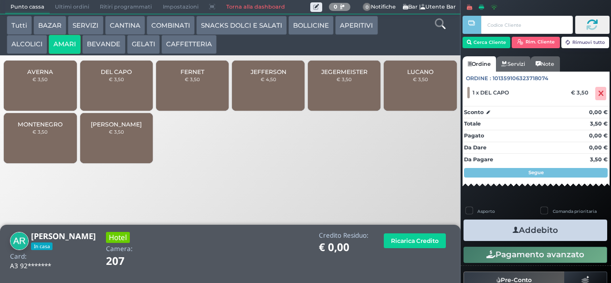
click at [187, 75] on span "FERNET" at bounding box center [192, 71] width 24 height 7
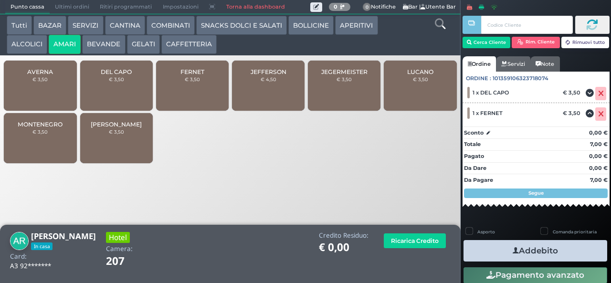
click at [488, 241] on button "Addebito" at bounding box center [535, 250] width 144 height 21
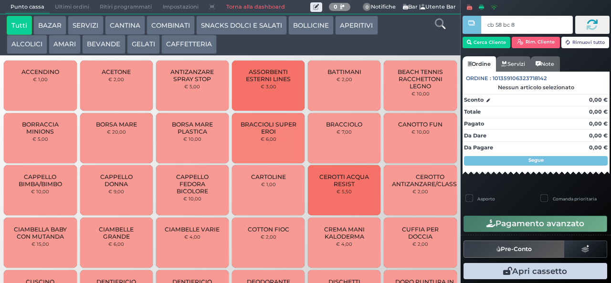
type input "cb 58 bc 8b"
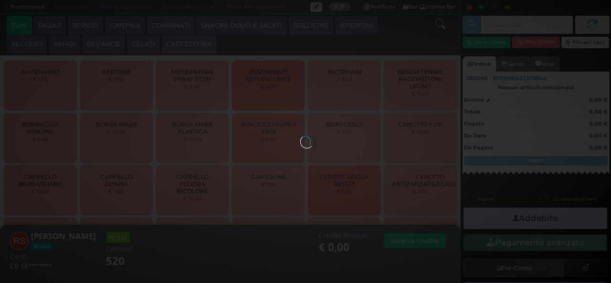
click at [300, 136] on div at bounding box center [305, 141] width 11 height 11
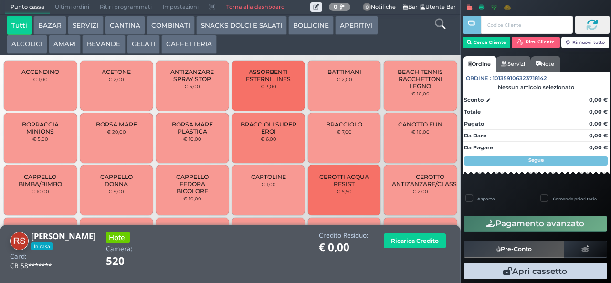
click at [149, 45] on button "GELATI" at bounding box center [143, 44] width 33 height 19
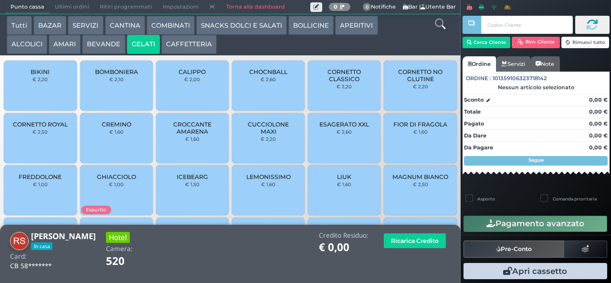
click at [181, 92] on div "CALIPPO € 2,00" at bounding box center [192, 86] width 73 height 50
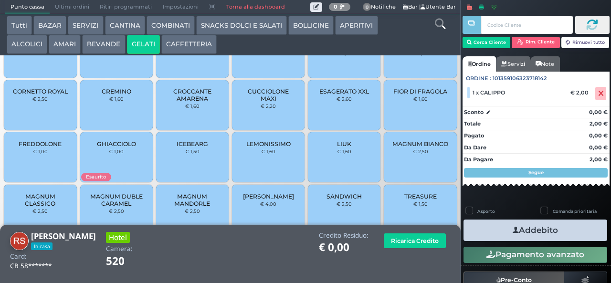
scroll to position [63, 0]
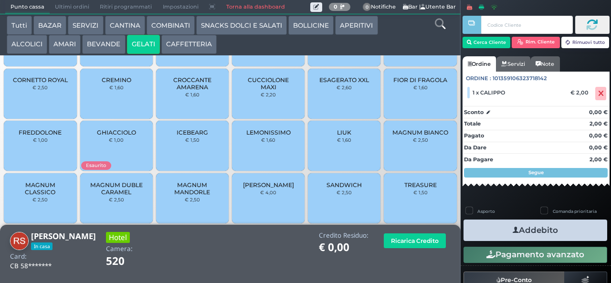
click at [413, 90] on small "€ 1,60" at bounding box center [420, 87] width 14 height 6
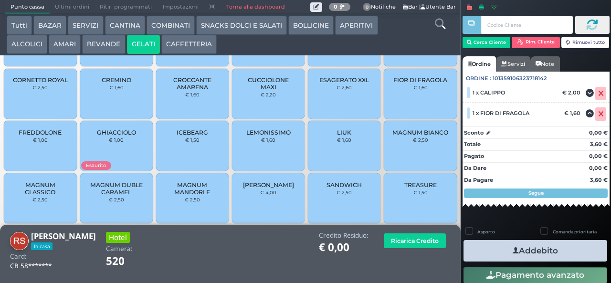
click at [513, 250] on icon "button" at bounding box center [516, 251] width 6 height 10
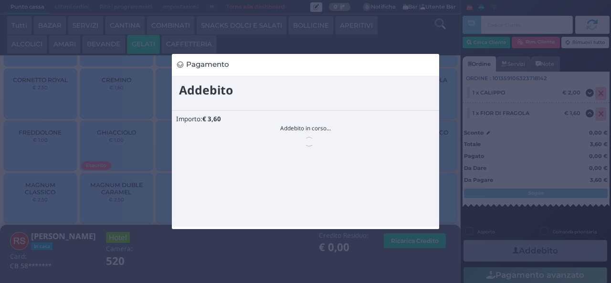
scroll to position [0, 0]
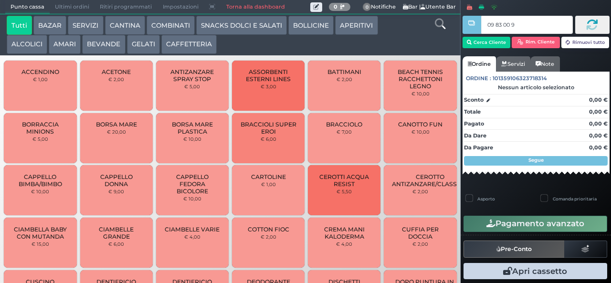
type input "09 83 00 95"
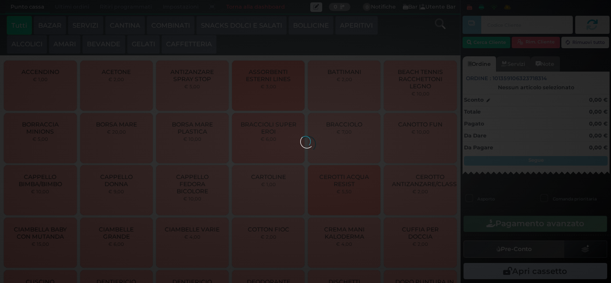
click at [110, 45] on button "BEVANDE" at bounding box center [103, 44] width 43 height 19
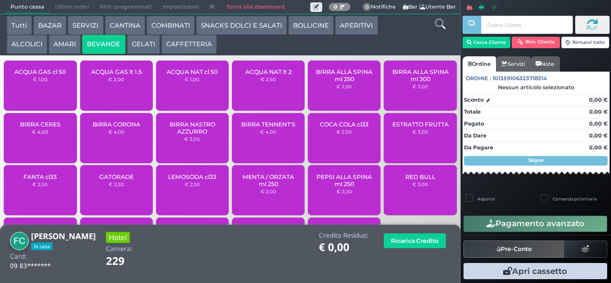
click at [114, 128] on span "BIRRA CORONA" at bounding box center [117, 124] width 48 height 7
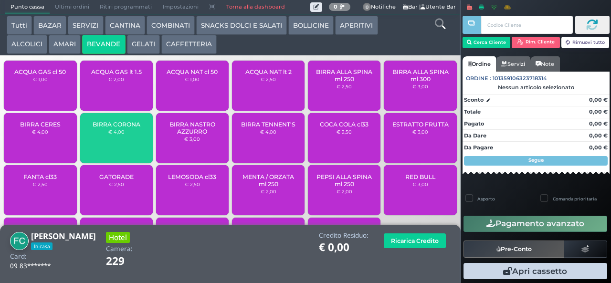
click at [110, 135] on small "€ 4,00" at bounding box center [116, 132] width 16 height 6
click at [106, 145] on div "BIRRA CORONA € 4,00" at bounding box center [116, 138] width 73 height 50
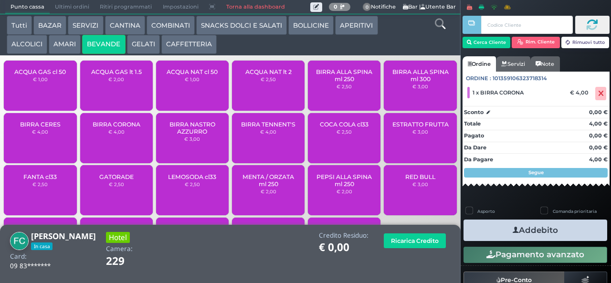
click at [95, 145] on div "BIRRA CORONA € 4,00" at bounding box center [116, 138] width 73 height 50
click at [513, 232] on icon "button" at bounding box center [516, 230] width 6 height 10
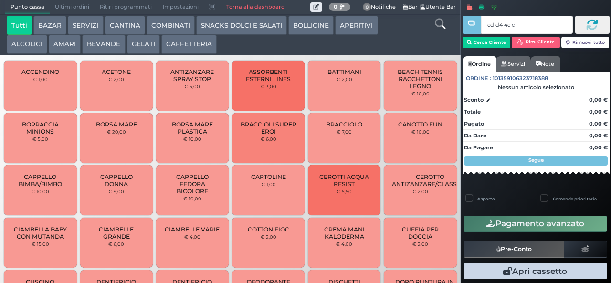
type input "cd d4 4c c3"
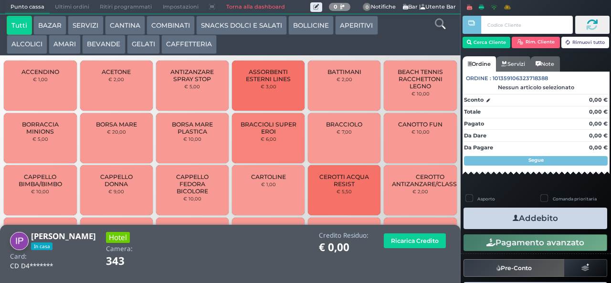
click at [33, 41] on button "ALCOLICI" at bounding box center [27, 44] width 41 height 19
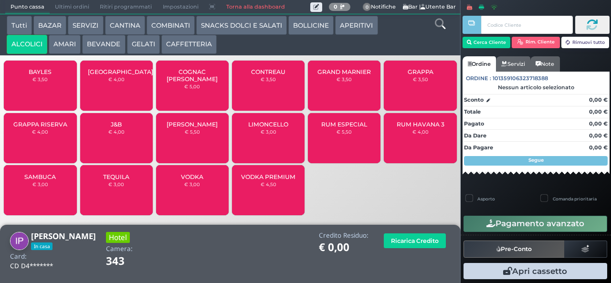
click at [338, 149] on div "RUM ESPECIAL € 5,50" at bounding box center [344, 138] width 73 height 50
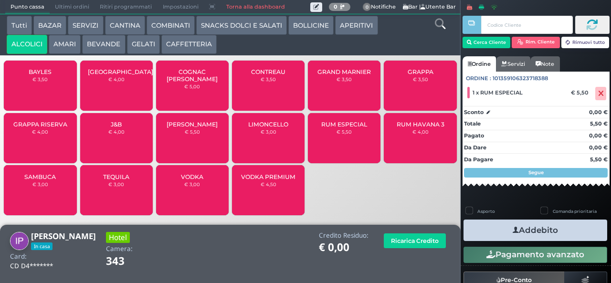
click at [63, 43] on button "AMARI" at bounding box center [65, 44] width 32 height 19
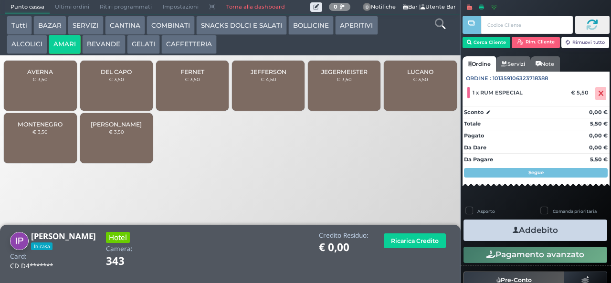
click at [35, 44] on button "ALCOLICI" at bounding box center [27, 44] width 41 height 19
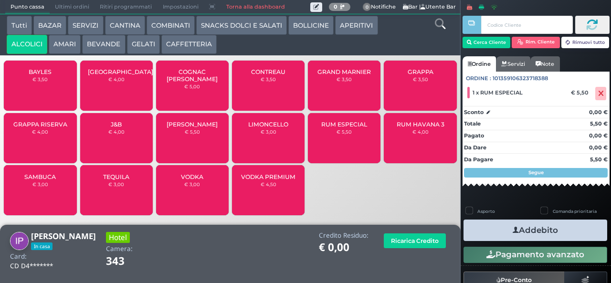
click at [44, 186] on div "SAMBUCA € 3,00" at bounding box center [40, 190] width 73 height 50
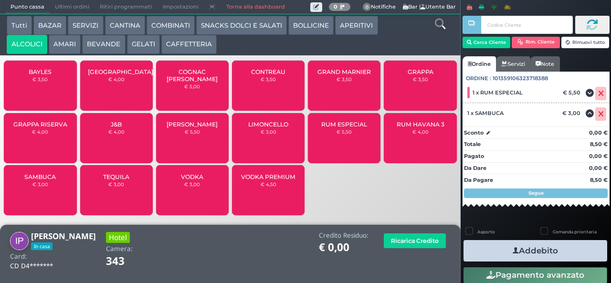
click at [513, 254] on icon "button" at bounding box center [516, 251] width 6 height 10
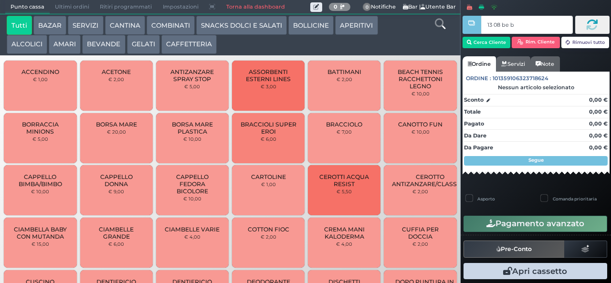
type input "13 08 be b9"
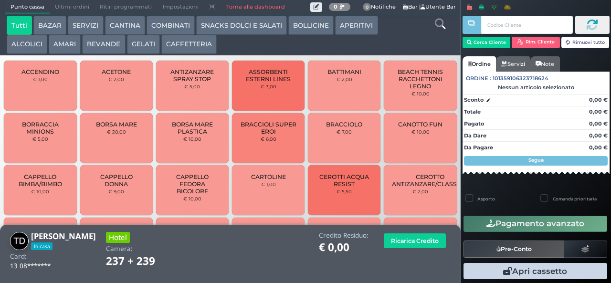
click at [168, 26] on button "COMBINATI" at bounding box center [171, 25] width 48 height 19
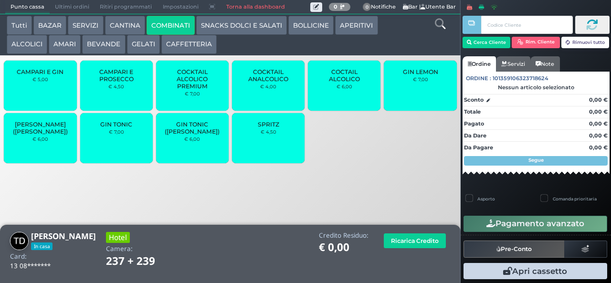
click at [118, 147] on div "GIN TONIC € 7,00" at bounding box center [116, 138] width 73 height 50
click at [115, 145] on div "GIN TONIC € 7,00" at bounding box center [116, 138] width 73 height 50
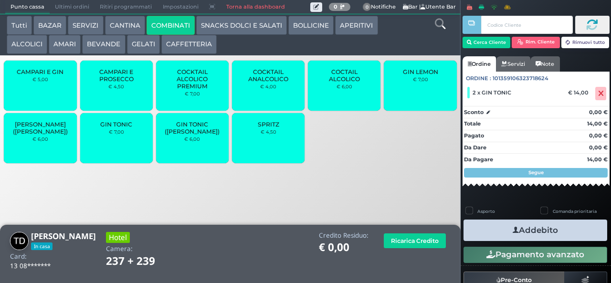
click at [513, 231] on icon "button" at bounding box center [516, 230] width 6 height 10
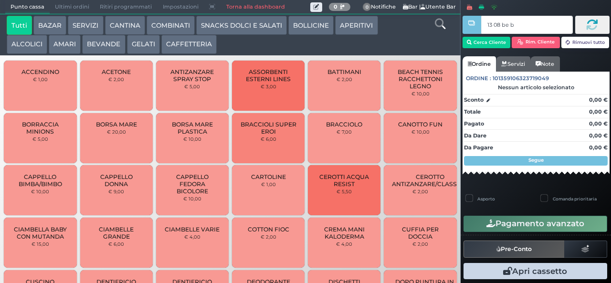
type input "13 08 be b9"
click at [170, 25] on button "COMBINATI" at bounding box center [171, 25] width 48 height 19
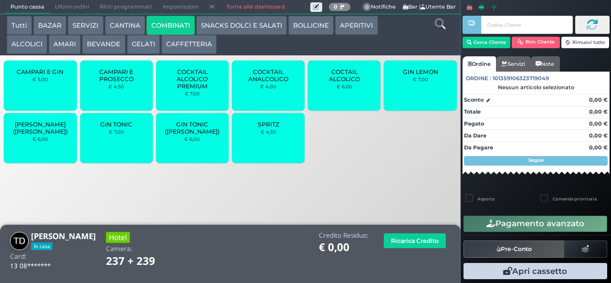
click at [126, 157] on div "GIN TONIC € 7,00" at bounding box center [116, 138] width 73 height 50
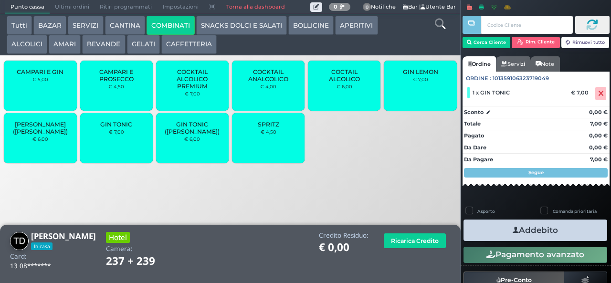
click at [513, 228] on icon "button" at bounding box center [516, 230] width 6 height 10
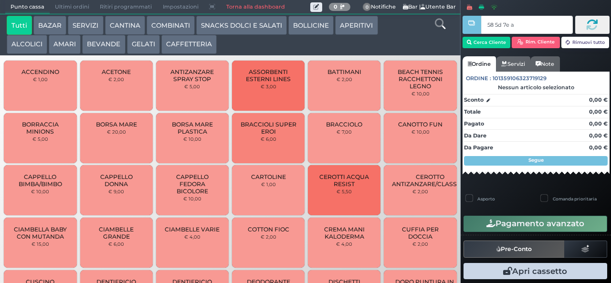
type input "58 5d 7e a0"
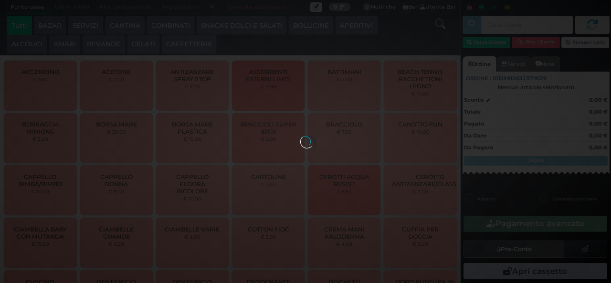
click at [181, 29] on button "COMBINATI" at bounding box center [171, 25] width 48 height 19
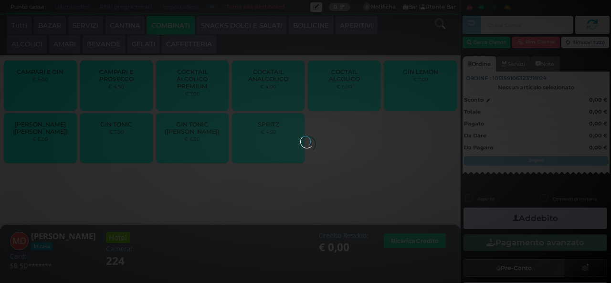
click at [173, 25] on button "COMBINATI" at bounding box center [171, 25] width 48 height 19
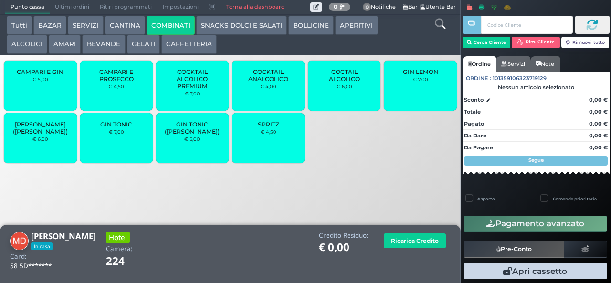
click at [110, 160] on div "GIN TONIC € 7,00" at bounding box center [116, 138] width 73 height 50
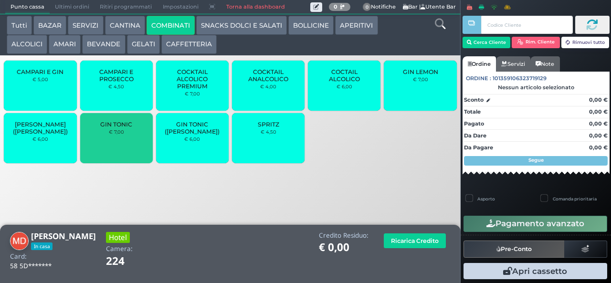
click at [110, 150] on div "GIN TONIC € 7,00" at bounding box center [116, 138] width 73 height 50
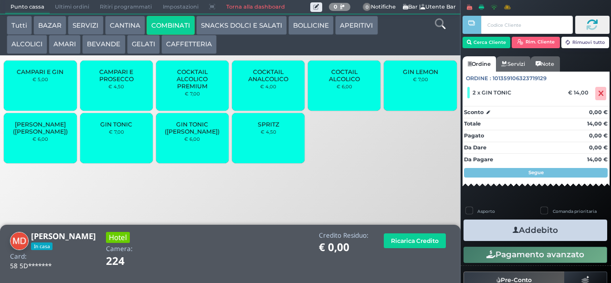
click at [36, 42] on button "ALCOLICI" at bounding box center [27, 44] width 41 height 19
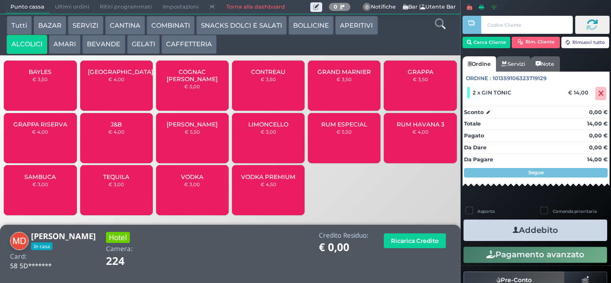
click at [260, 152] on div "LIMONCELLO € 3,00" at bounding box center [268, 138] width 73 height 50
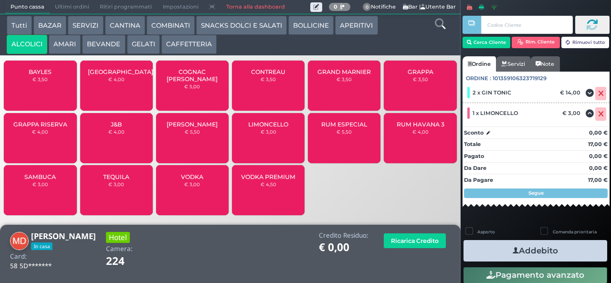
click at [513, 250] on icon "button" at bounding box center [516, 251] width 6 height 10
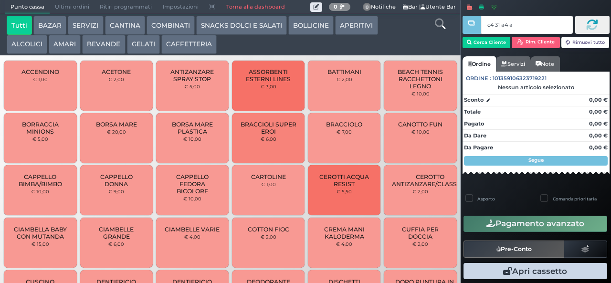
type input "c4 31 a4 af"
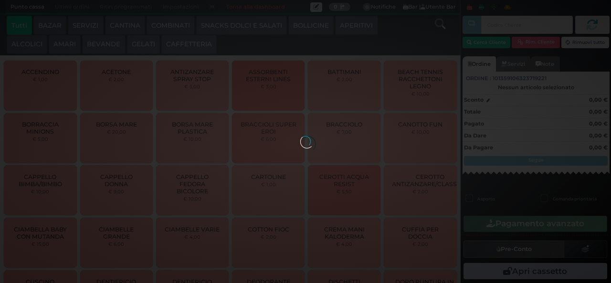
click at [300, 136] on div at bounding box center [305, 141] width 11 height 11
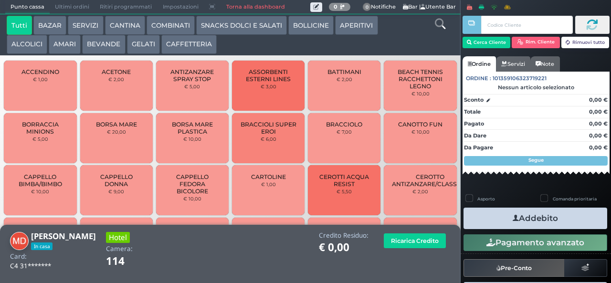
click at [258, 28] on button "SNACKS DOLCI E SALATI" at bounding box center [241, 25] width 91 height 19
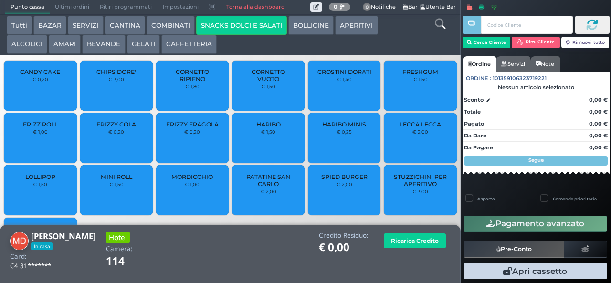
click at [130, 144] on div "FRIZZY COLA € 0,20" at bounding box center [116, 138] width 73 height 50
click at [139, 144] on div "FRIZZY COLA € 0,20" at bounding box center [116, 138] width 73 height 50
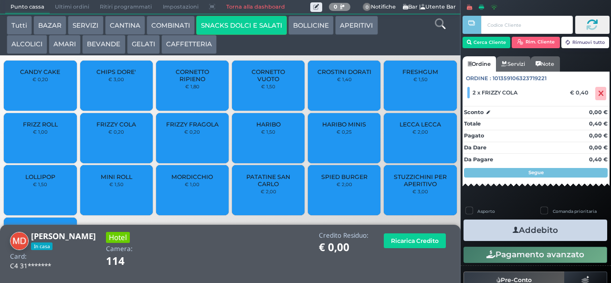
click at [575, 142] on div "Da Dare 0,00 €" at bounding box center [535, 147] width 147 height 10
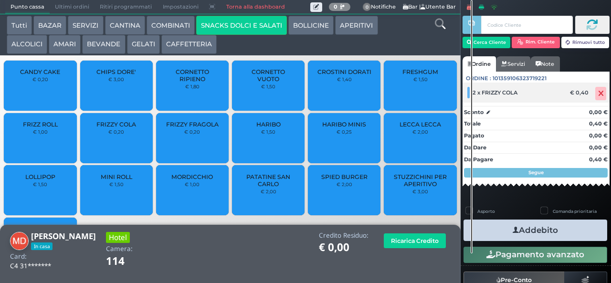
click at [598, 94] on icon at bounding box center [601, 94] width 6 height 0
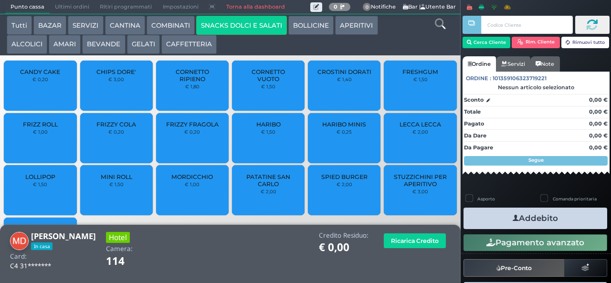
click at [189, 135] on small "€ 0,20" at bounding box center [192, 132] width 16 height 6
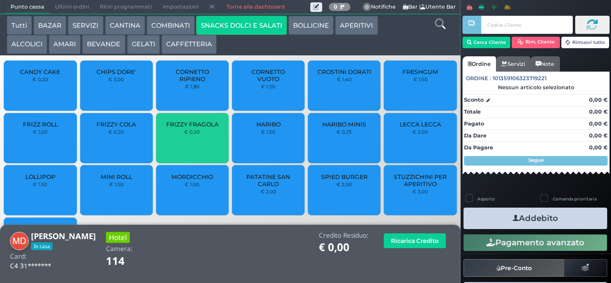
click at [186, 135] on small "€ 0,20" at bounding box center [192, 132] width 16 height 6
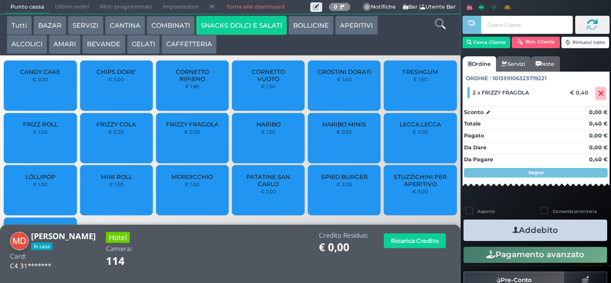
click at [513, 230] on icon "button" at bounding box center [516, 230] width 6 height 10
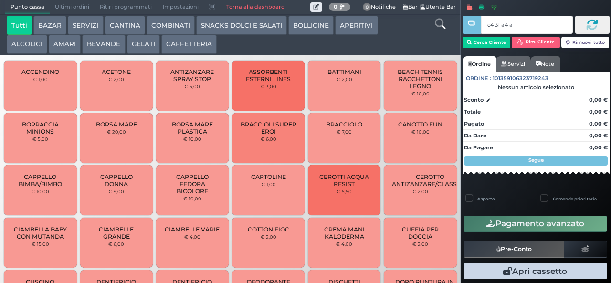
type input "c4 31 a4 af"
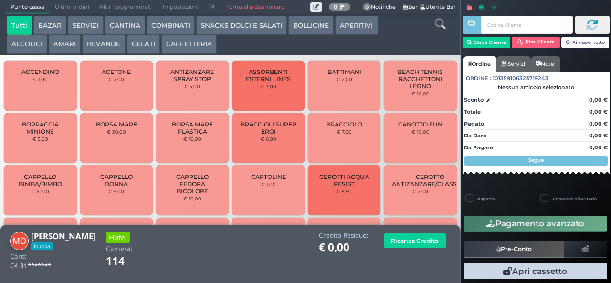
click at [23, 50] on button "ALCOLICI" at bounding box center [27, 44] width 41 height 19
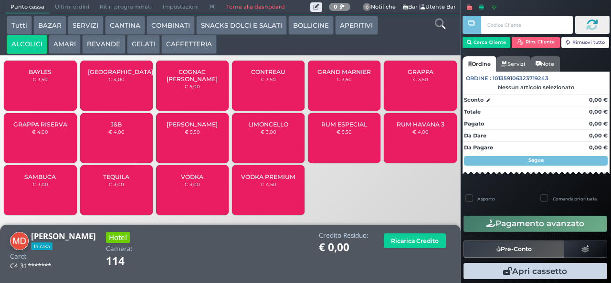
click at [259, 128] on span "LIMONCELLO" at bounding box center [268, 124] width 40 height 7
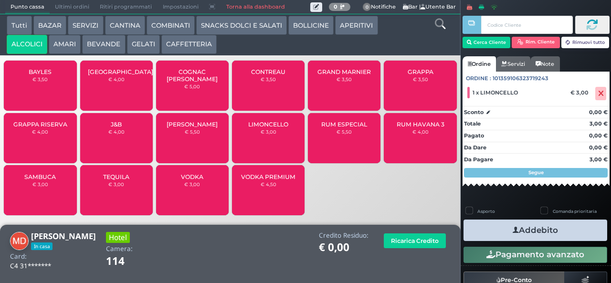
click at [270, 148] on div "LIMONCELLO € 3,00" at bounding box center [268, 138] width 73 height 50
click at [513, 230] on icon "button" at bounding box center [516, 230] width 6 height 10
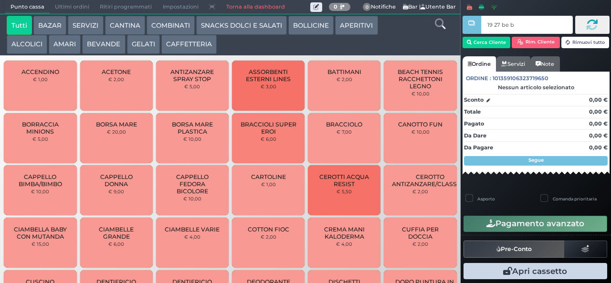
type input "19 27 be b9"
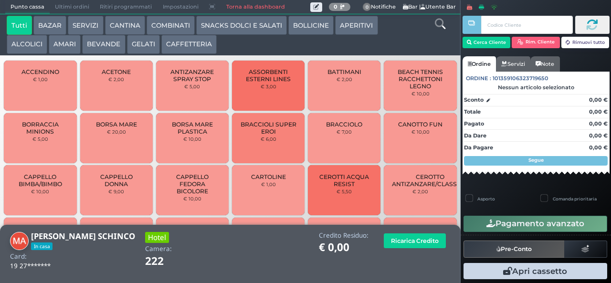
click at [98, 45] on button "BEVANDE" at bounding box center [103, 44] width 43 height 19
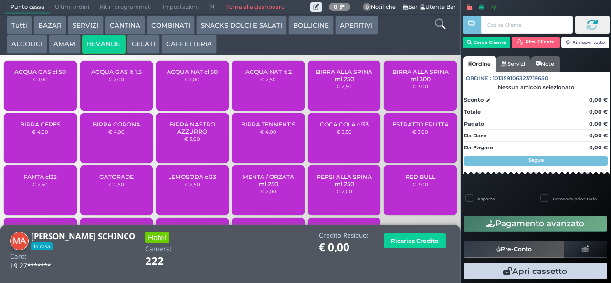
click at [250, 92] on div "ACQUA NAT lt 2 € 2,50" at bounding box center [268, 86] width 73 height 50
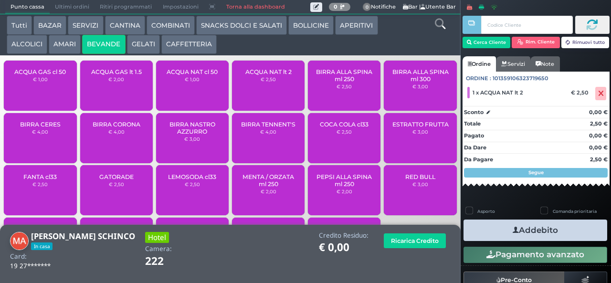
click at [247, 75] on span "ACQUA NAT lt 2" at bounding box center [268, 71] width 46 height 7
click at [484, 228] on button "Addebito" at bounding box center [535, 230] width 144 height 21
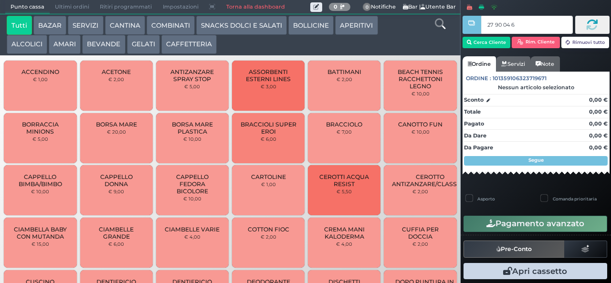
type input "27 90 04 67"
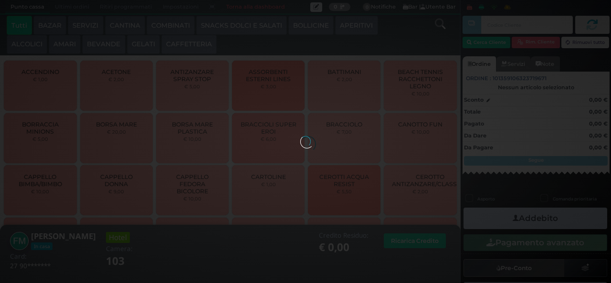
click at [164, 26] on button "COMBINATI" at bounding box center [171, 25] width 48 height 19
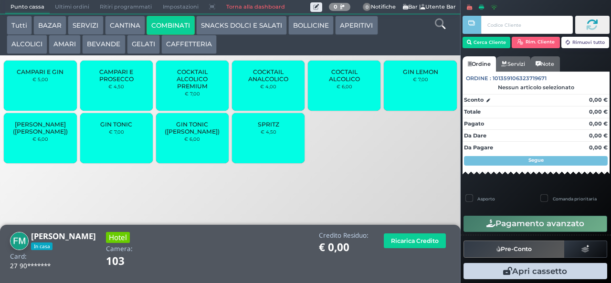
click at [113, 128] on span "GIN TONIC" at bounding box center [116, 124] width 32 height 7
click at [101, 147] on div "GIN TONIC € 7,00" at bounding box center [116, 138] width 73 height 50
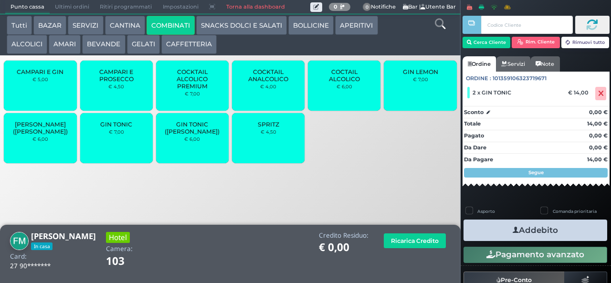
click at [491, 210] on label "Asporto" at bounding box center [486, 211] width 18 height 6
checkbox input "true"
click at [495, 232] on button "Addebito" at bounding box center [535, 230] width 144 height 21
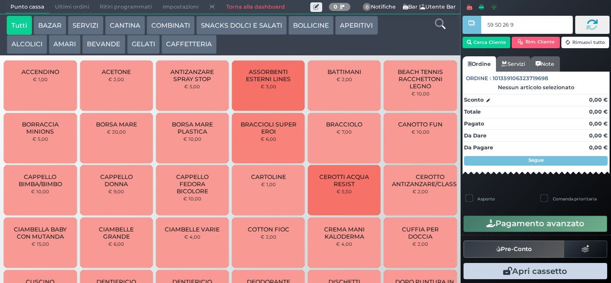
type input "59 50 26 95"
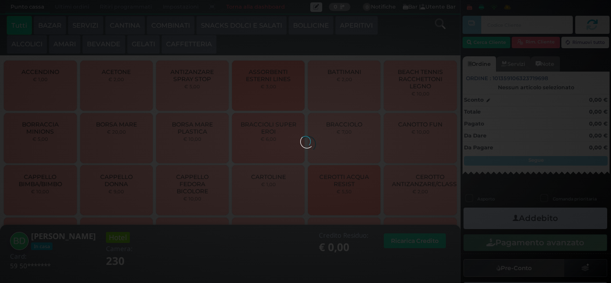
click at [108, 45] on button "BEVANDE" at bounding box center [103, 44] width 43 height 19
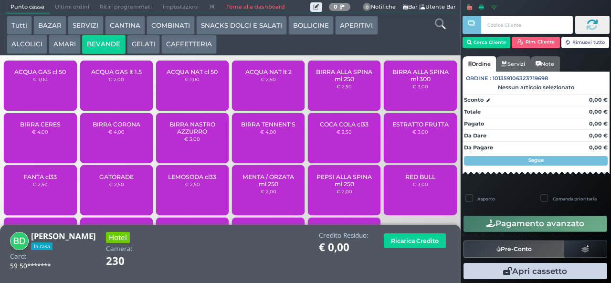
click at [268, 75] on span "ACQUA NAT lt 2" at bounding box center [268, 71] width 46 height 7
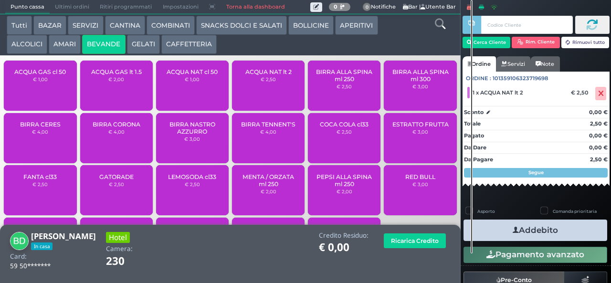
click at [542, 232] on button "Addebito" at bounding box center [535, 230] width 144 height 21
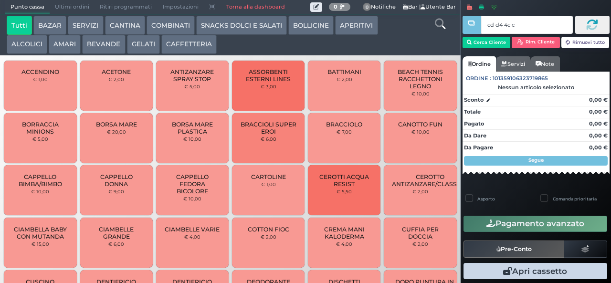
type input "cd d4 4c c3"
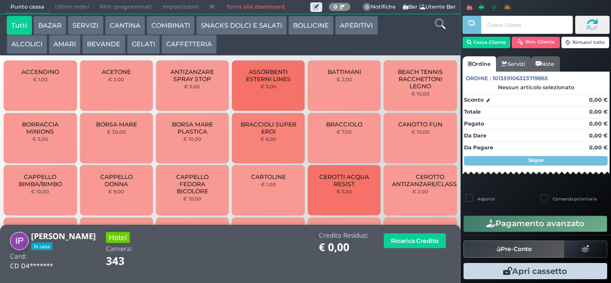
click at [95, 51] on button "BEVANDE" at bounding box center [103, 44] width 43 height 19
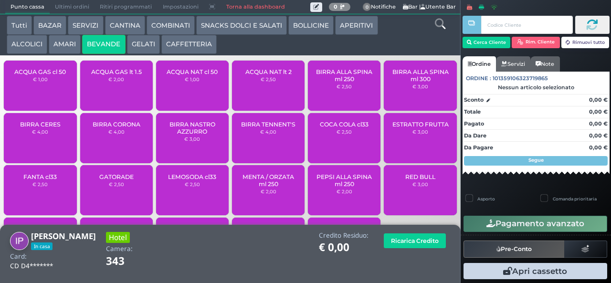
click at [200, 95] on div "ACQUA NAT cl 50 € 1,00" at bounding box center [192, 86] width 73 height 50
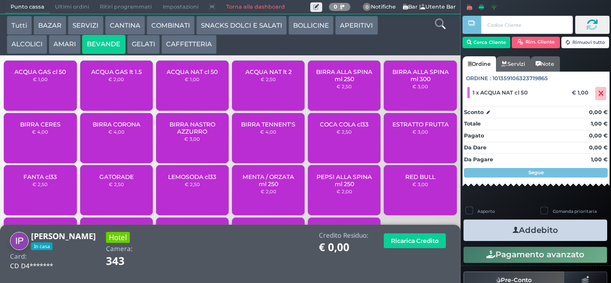
click at [513, 230] on icon "button" at bounding box center [516, 230] width 6 height 10
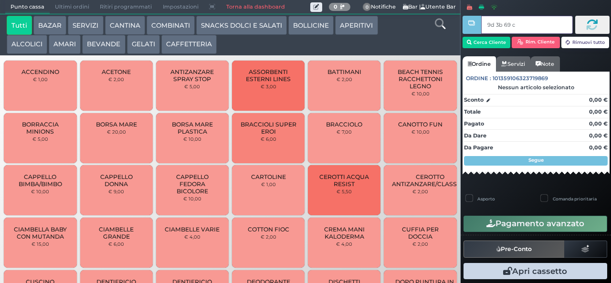
type input "9d 3b 69 c3"
click at [111, 47] on button "BEVANDE" at bounding box center [103, 44] width 43 height 19
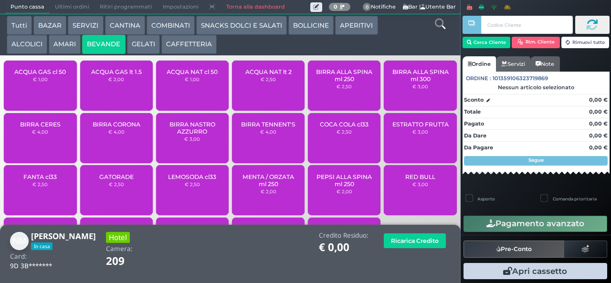
click at [180, 75] on span "ACQUA NAT cl 50" at bounding box center [192, 71] width 51 height 7
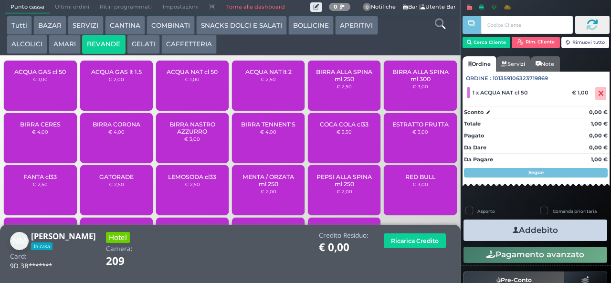
click at [513, 230] on icon "button" at bounding box center [516, 230] width 6 height 10
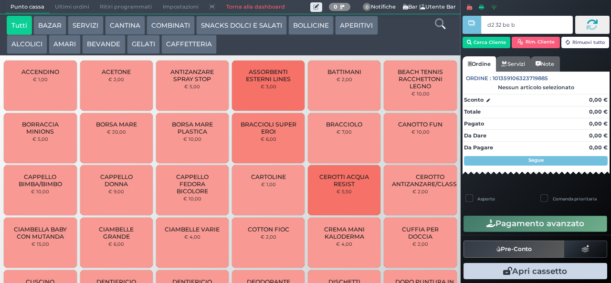
type input "d2 32 be b9"
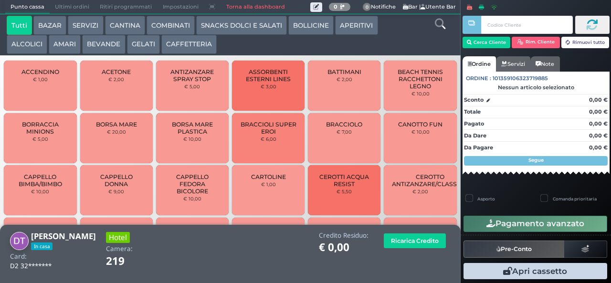
click at [99, 45] on button "BEVANDE" at bounding box center [103, 44] width 43 height 19
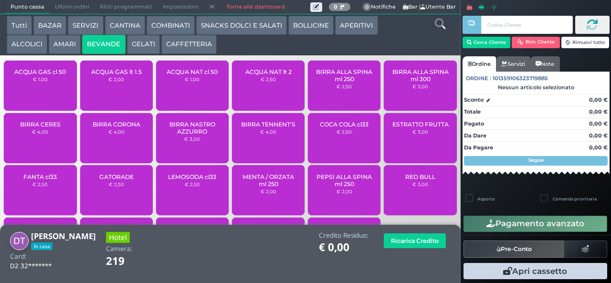
click at [246, 75] on span "ACQUA NAT lt 2" at bounding box center [268, 71] width 46 height 7
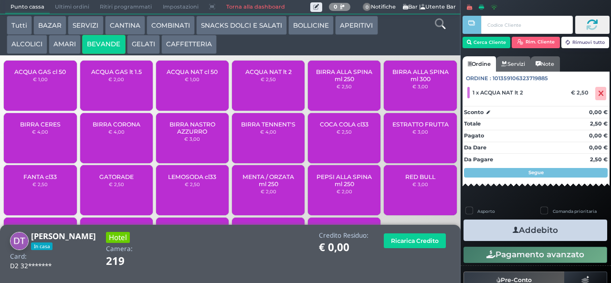
click at [498, 226] on button "Addebito" at bounding box center [535, 230] width 144 height 21
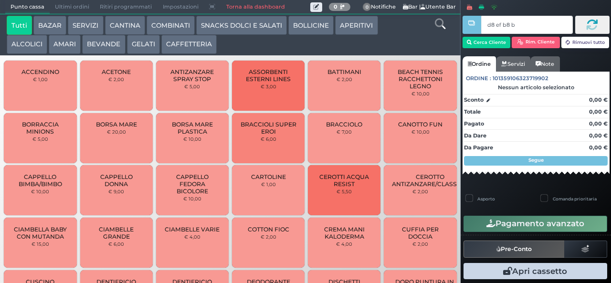
type input "d8 ef b8 b9"
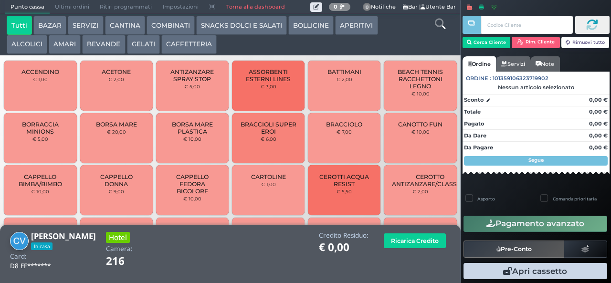
click at [219, 32] on button "SNACKS DOLCI E SALATI" at bounding box center [241, 25] width 91 height 19
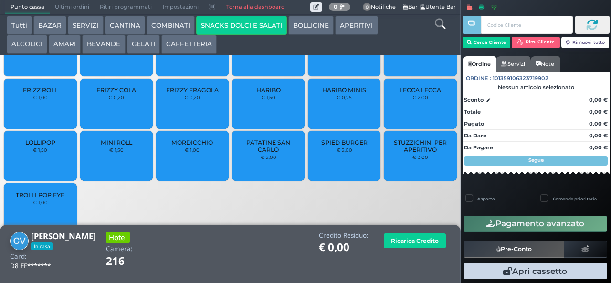
scroll to position [50, 0]
click at [189, 152] on small "€ 1,00" at bounding box center [192, 150] width 15 height 6
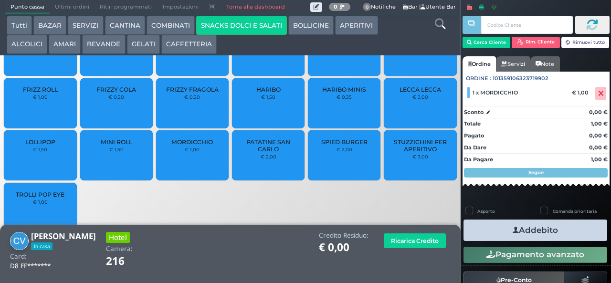
click at [481, 227] on button "Addebito" at bounding box center [535, 230] width 144 height 21
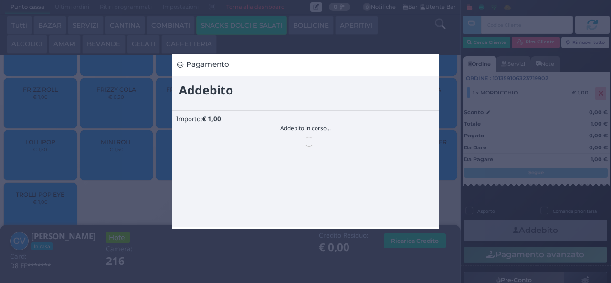
scroll to position [0, 0]
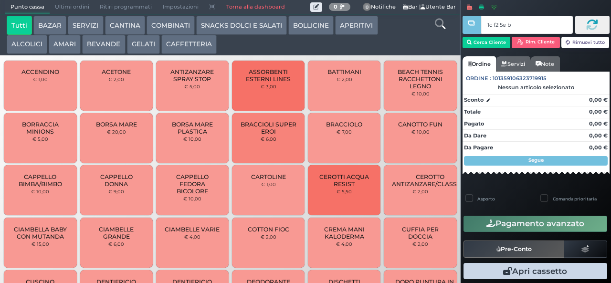
type input "1c f2 5e bb"
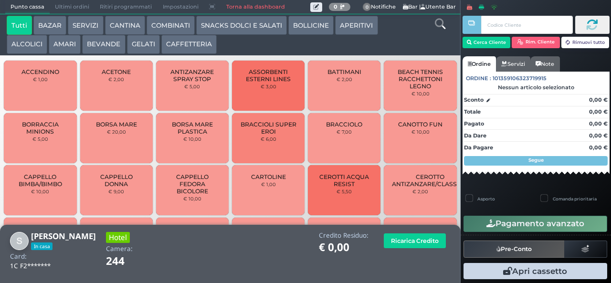
click at [141, 42] on button "GELATI" at bounding box center [143, 44] width 33 height 19
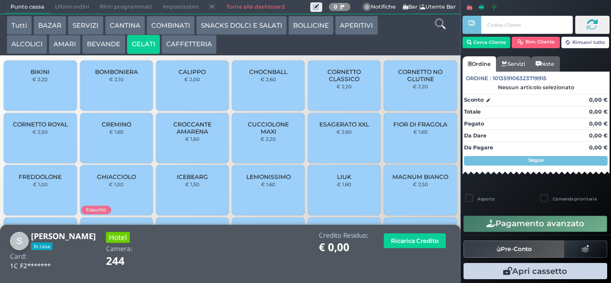
click at [330, 83] on span "CORNETTO CLASSICO" at bounding box center [344, 75] width 57 height 14
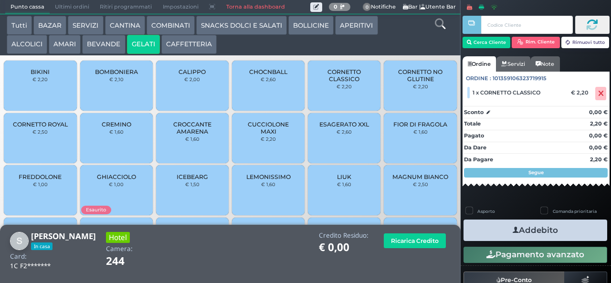
click at [95, 49] on button "BEVANDE" at bounding box center [103, 44] width 43 height 19
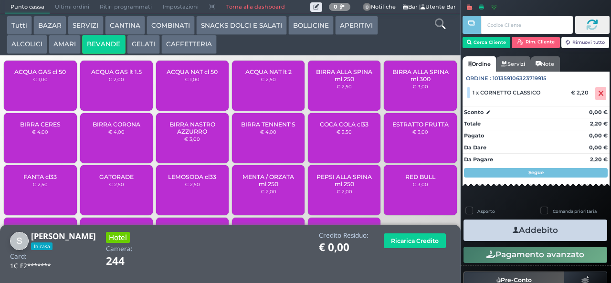
click at [104, 127] on span "BIRRA CORONA" at bounding box center [117, 124] width 48 height 7
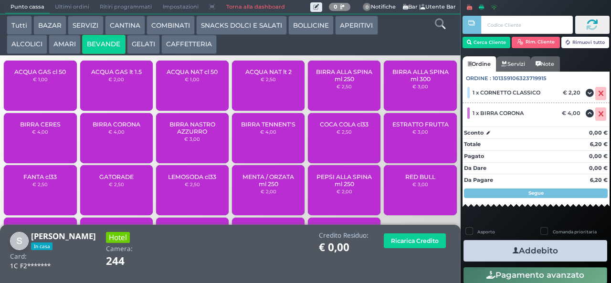
click at [108, 128] on span "BIRRA CORONA" at bounding box center [117, 124] width 48 height 7
click at [496, 253] on button "Addebito" at bounding box center [535, 250] width 144 height 21
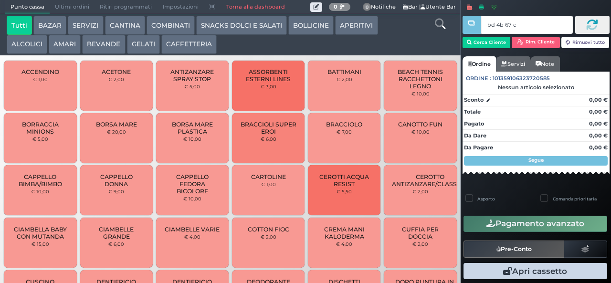
type input "bd 4b 67 c3"
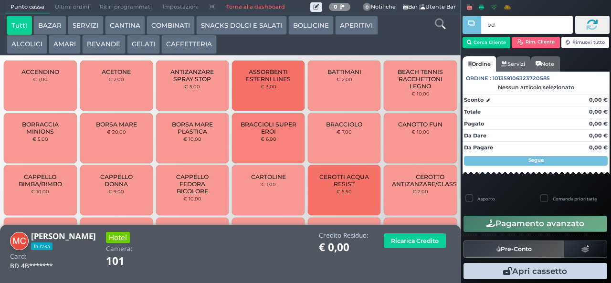
type input "bd"
click at [100, 52] on button "BEVANDE" at bounding box center [103, 44] width 43 height 19
click at [82, 35] on button "BEVANDE" at bounding box center [103, 44] width 43 height 19
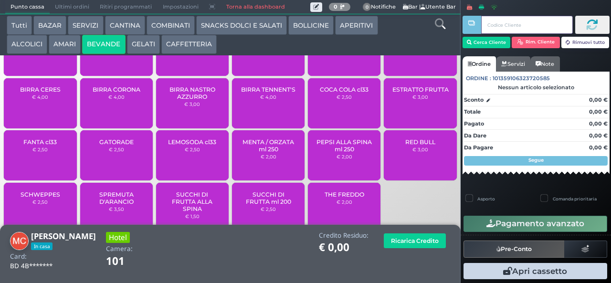
scroll to position [63, 0]
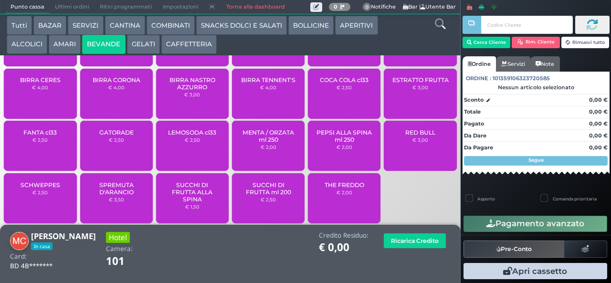
click at [354, 143] on span "PEPSI ALLA SPINA ml 250" at bounding box center [344, 136] width 57 height 14
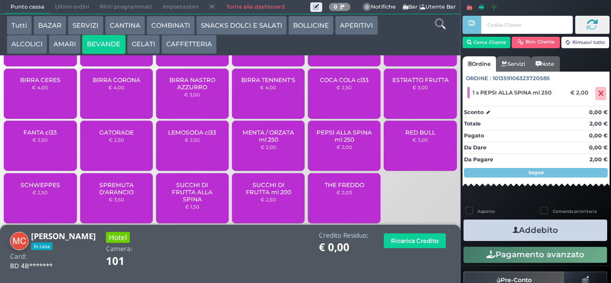
click at [514, 230] on icon "button" at bounding box center [516, 230] width 6 height 10
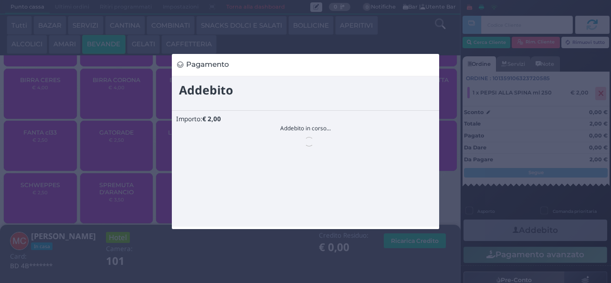
scroll to position [0, 0]
